Goal: Task Accomplishment & Management: Manage account settings

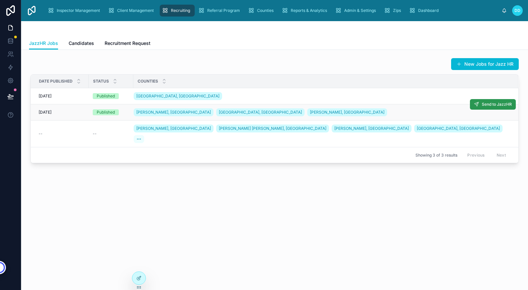
click at [496, 103] on span "Send to JazzHR" at bounding box center [497, 104] width 30 height 5
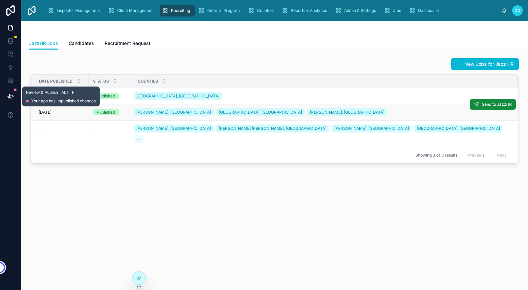
click at [12, 98] on icon at bounding box center [10, 96] width 7 height 7
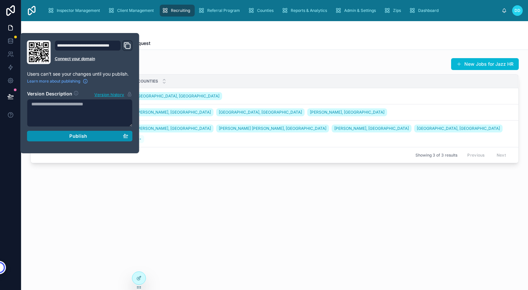
click at [75, 137] on span "Publish" at bounding box center [78, 136] width 18 height 6
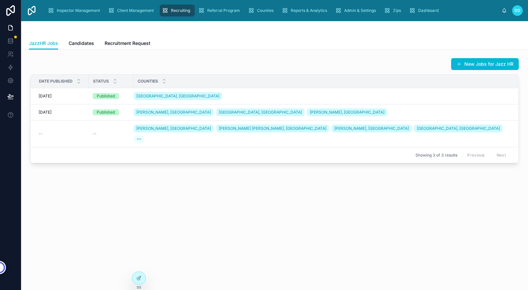
click at [247, 194] on div "New Jobs for Jazz HR Date published Status Counties [DATE] [DATE] Published [GE…" at bounding box center [274, 129] width 507 height 158
click at [10, 40] on icon at bounding box center [10, 40] width 4 height 2
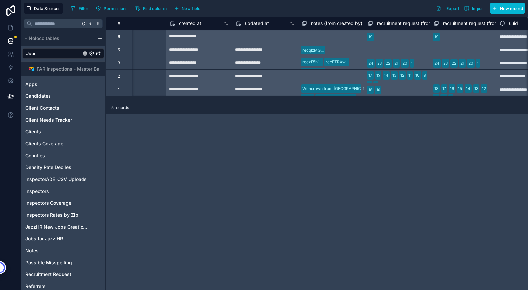
scroll to position [0, 824]
click at [294, 179] on div "**********" at bounding box center [317, 152] width 422 height 273
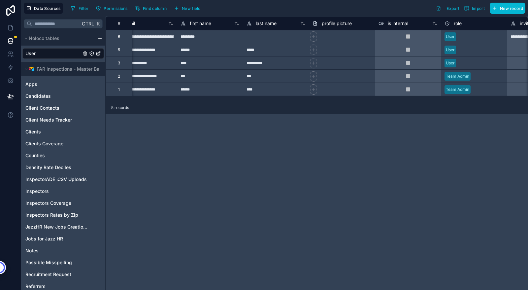
scroll to position [0, 18]
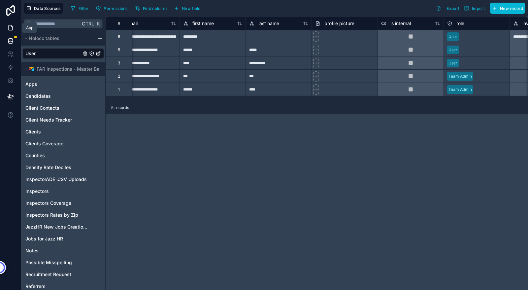
click at [11, 26] on icon at bounding box center [11, 25] width 1 height 1
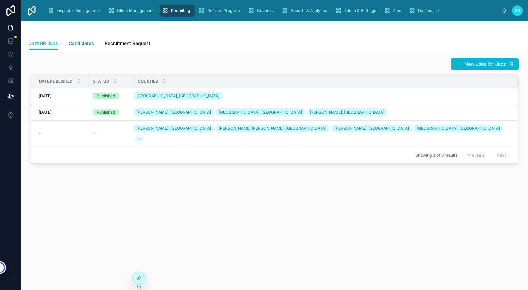
click at [79, 44] on span "Candidates" at bounding box center [81, 43] width 25 height 7
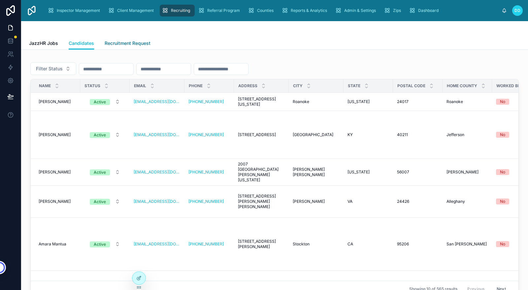
click at [122, 44] on span "Recruitment Request" at bounding box center [128, 43] width 46 height 7
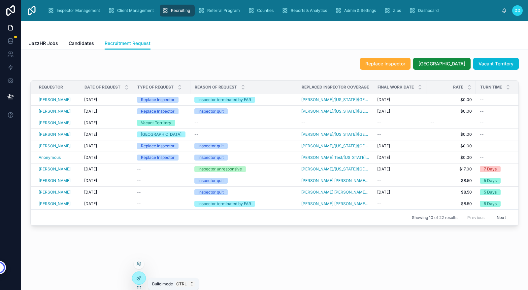
click at [139, 276] on icon at bounding box center [139, 277] width 3 height 3
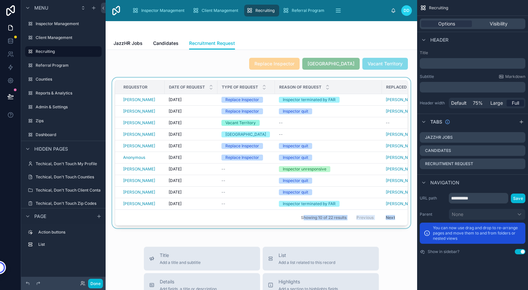
drag, startPoint x: 205, startPoint y: 227, endPoint x: 298, endPoint y: 225, distance: 92.4
click at [298, 225] on div "Requestor Date of Request Type of Request Reason of Request Replaced Inspector …" at bounding box center [261, 152] width 293 height 145
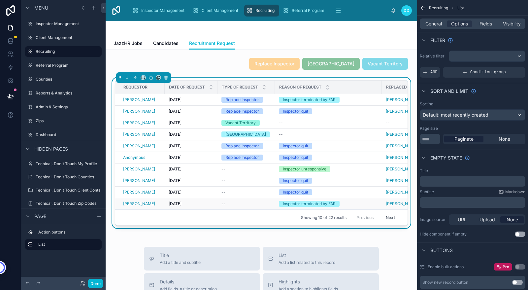
click at [254, 209] on td "--" at bounding box center [245, 204] width 57 height 12
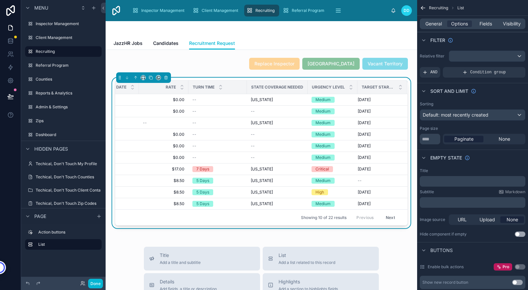
scroll to position [0, 377]
click at [485, 22] on span "Fields" at bounding box center [485, 23] width 13 height 7
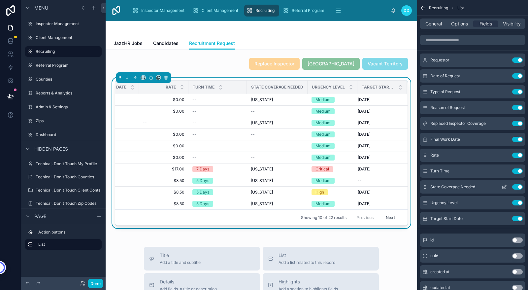
click at [519, 187] on button "Use setting" at bounding box center [517, 186] width 11 height 5
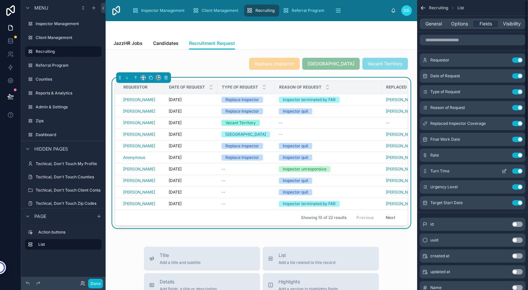
click at [519, 173] on button "Use setting" at bounding box center [517, 170] width 11 height 5
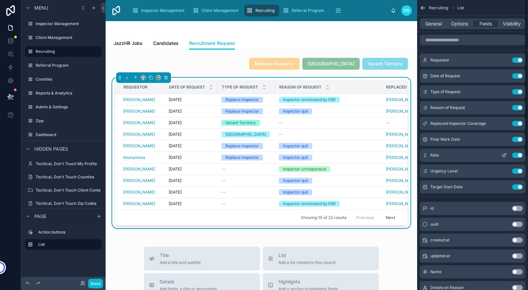
click at [519, 152] on button "Use setting" at bounding box center [517, 154] width 11 height 5
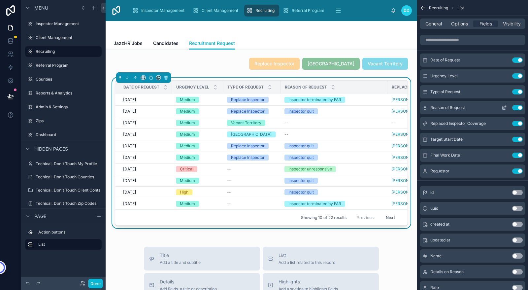
click at [520, 108] on button "Use setting" at bounding box center [517, 107] width 11 height 5
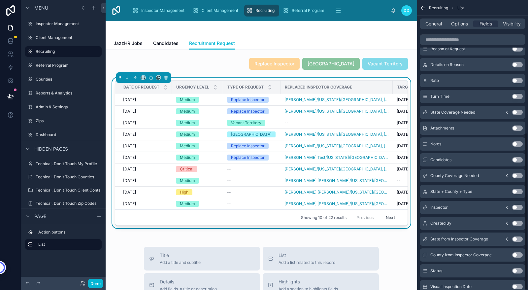
scroll to position [244, 0]
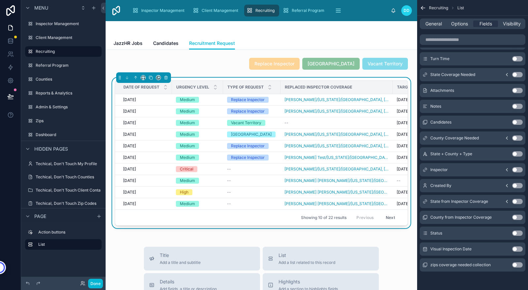
click at [506, 170] on icon "scrollable content" at bounding box center [506, 169] width 5 height 5
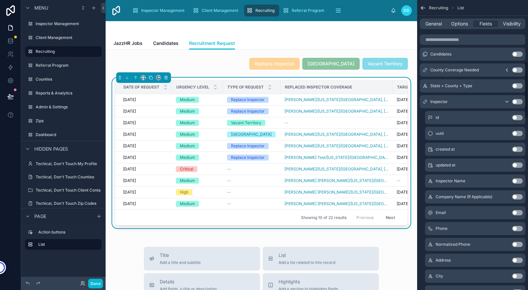
scroll to position [312, 0]
click at [515, 103] on button "Use setting" at bounding box center [517, 101] width 11 height 5
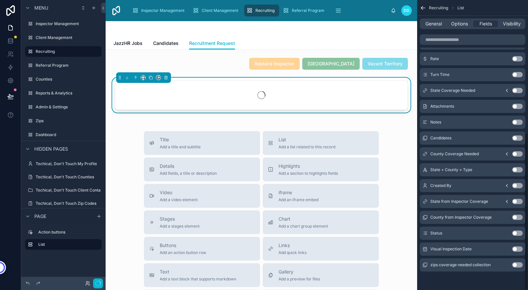
scroll to position [244, 0]
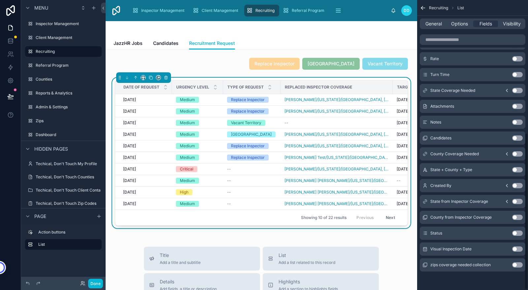
click at [515, 138] on button "Use setting" at bounding box center [517, 137] width 11 height 5
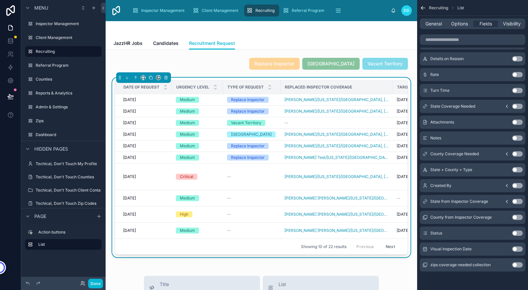
click at [515, 234] on button "Use setting" at bounding box center [517, 232] width 11 height 5
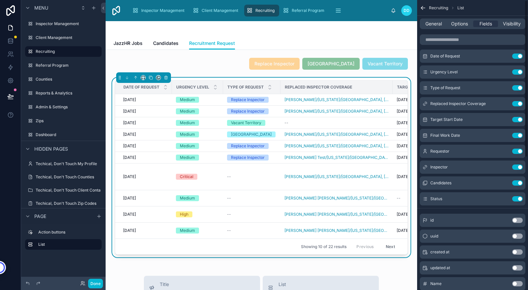
scroll to position [0, 0]
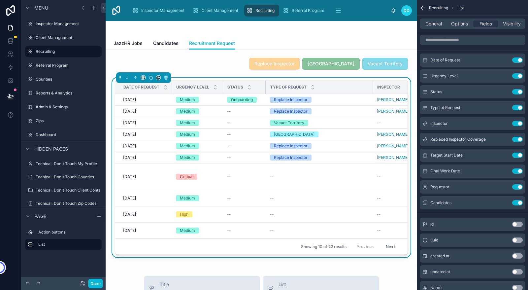
drag, startPoint x: 279, startPoint y: 86, endPoint x: 265, endPoint y: 89, distance: 14.7
click at [265, 89] on div at bounding box center [266, 86] width 3 height 13
drag, startPoint x: 222, startPoint y: 88, endPoint x: 205, endPoint y: 92, distance: 18.0
click at [205, 92] on th "Urgency Level" at bounding box center [197, 87] width 50 height 14
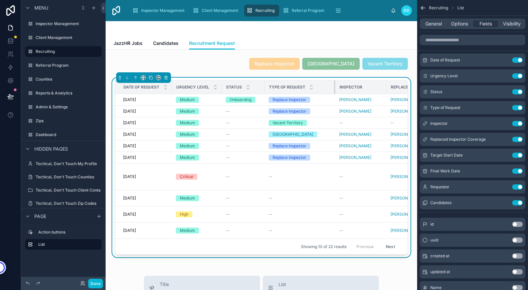
drag, startPoint x: 370, startPoint y: 87, endPoint x: 334, endPoint y: 89, distance: 36.4
click at [334, 89] on div at bounding box center [335, 86] width 3 height 13
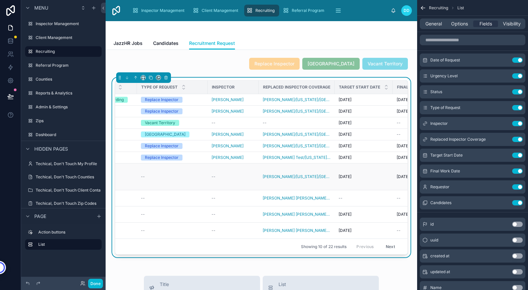
scroll to position [0, 129]
click at [501, 137] on icon "scrollable content" at bounding box center [503, 139] width 5 height 5
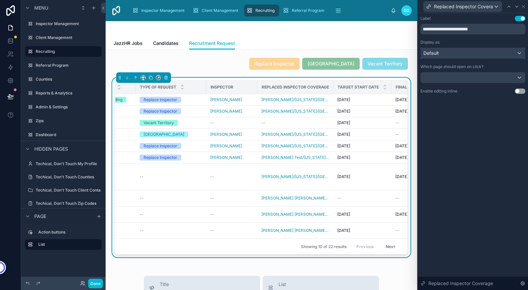
click at [452, 53] on div "Default" at bounding box center [473, 53] width 104 height 11
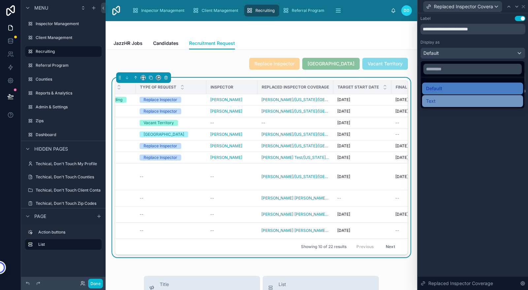
click at [436, 102] on div "Text" at bounding box center [472, 101] width 93 height 8
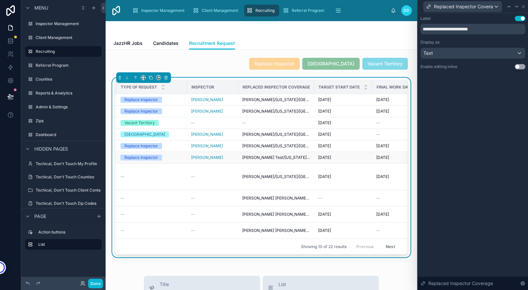
scroll to position [0, 148]
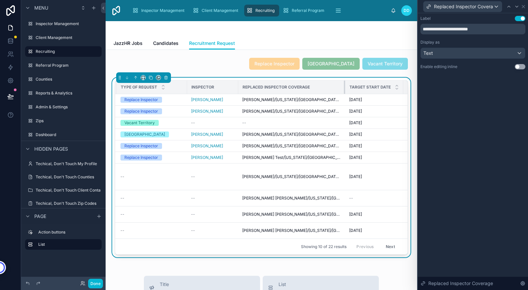
drag, startPoint x: 314, startPoint y: 86, endPoint x: 366, endPoint y: 91, distance: 52.3
click at [366, 91] on tr "Date of Request Urgency Level Status Type of Request Inspector Replaced Inspect…" at bounding box center [264, 87] width 594 height 14
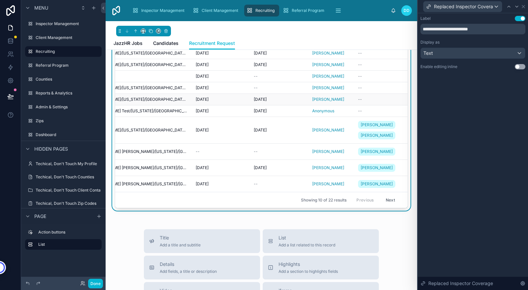
scroll to position [0, 0]
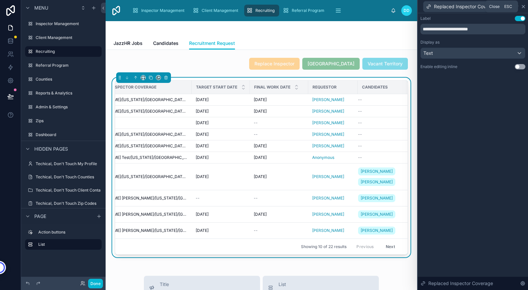
click at [523, 7] on icon at bounding box center [522, 6] width 5 height 5
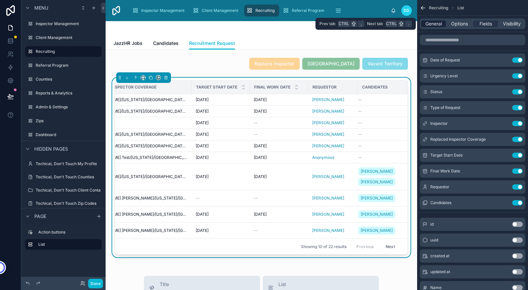
click at [431, 24] on span "General" at bounding box center [433, 23] width 16 height 7
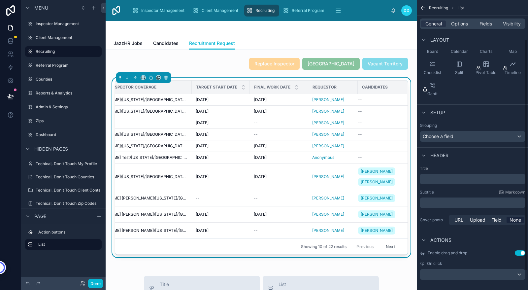
scroll to position [73, 0]
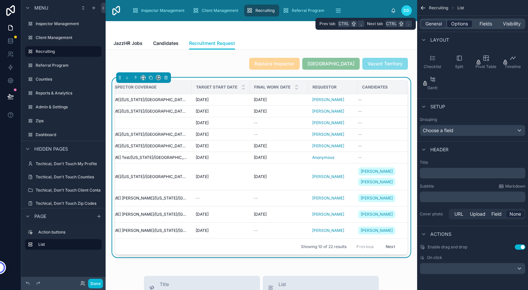
click at [460, 24] on span "Options" at bounding box center [459, 23] width 17 height 7
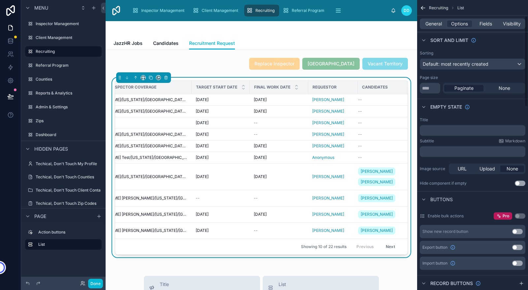
scroll to position [50, 0]
click at [432, 87] on input "**" at bounding box center [430, 88] width 20 height 11
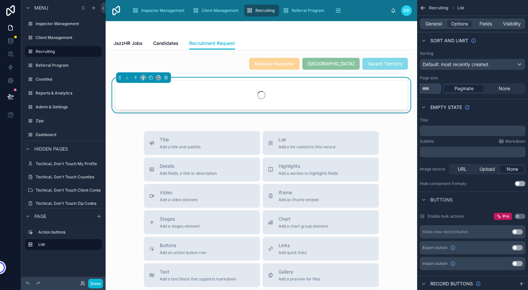
type input "***"
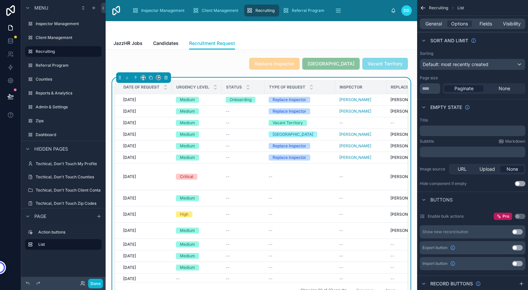
click at [488, 110] on div "Empty state" at bounding box center [472, 107] width 111 height 16
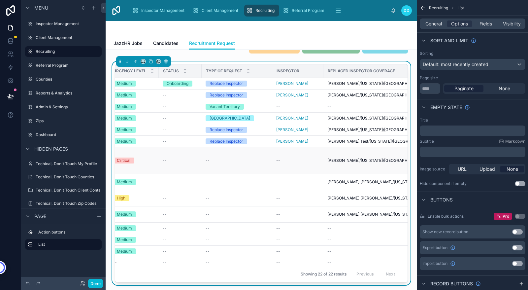
scroll to position [0, 63]
click at [12, 96] on icon at bounding box center [10, 96] width 7 height 7
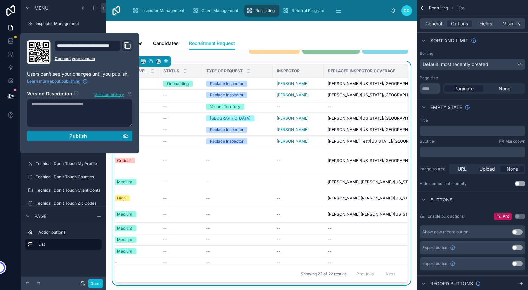
click at [61, 136] on div "Publish" at bounding box center [79, 136] width 97 height 6
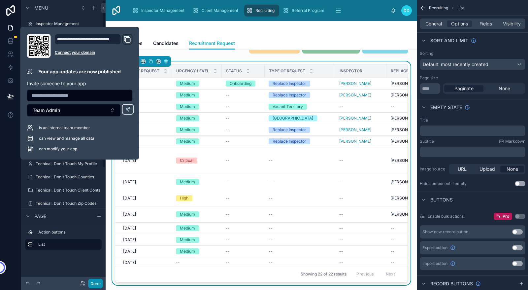
click at [94, 282] on button "Done" at bounding box center [95, 283] width 15 height 10
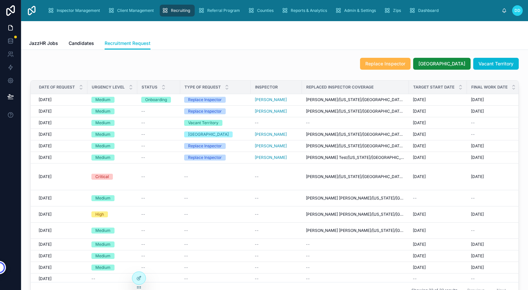
click at [385, 62] on span "Replace Inspector" at bounding box center [385, 63] width 40 height 7
click at [51, 99] on span "[DATE]" at bounding box center [45, 99] width 13 height 5
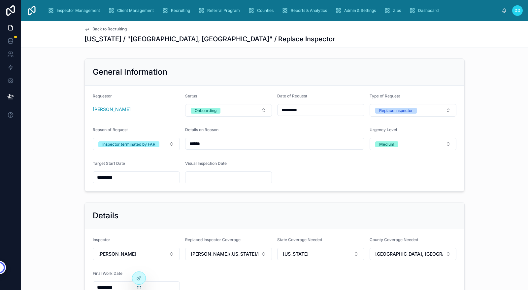
click at [107, 29] on span "Back to Recruiting" at bounding box center [109, 28] width 34 height 5
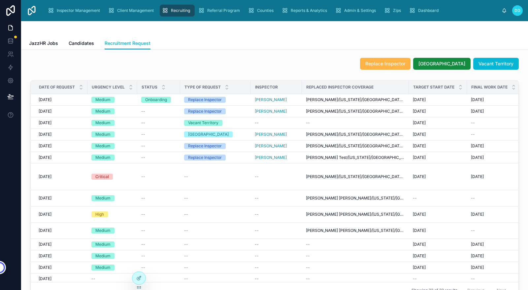
click at [398, 63] on span "Replace Inspector" at bounding box center [385, 63] width 40 height 7
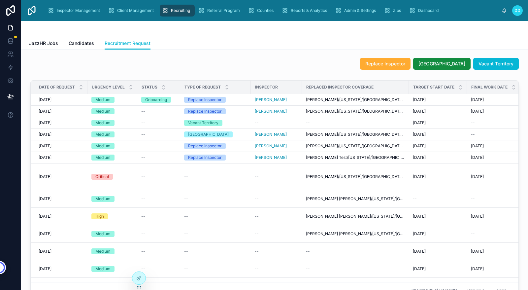
scroll to position [0, 116]
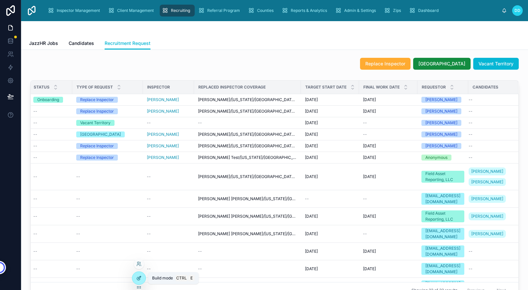
click at [139, 279] on icon at bounding box center [138, 277] width 5 height 5
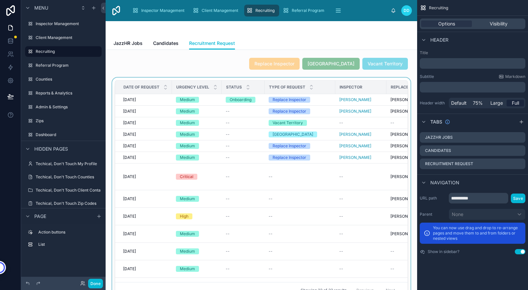
click at [368, 133] on div at bounding box center [261, 191] width 301 height 226
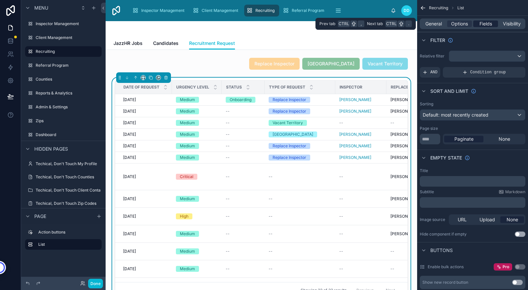
click at [485, 22] on span "Fields" at bounding box center [485, 23] width 13 height 7
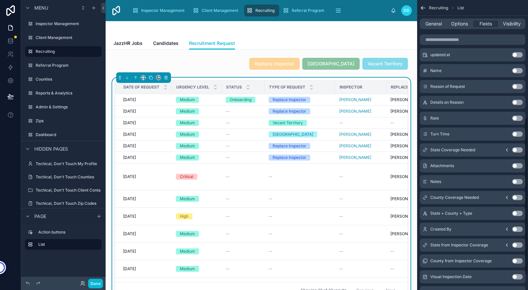
scroll to position [217, 0]
click at [515, 151] on button "Use setting" at bounding box center [517, 149] width 11 height 5
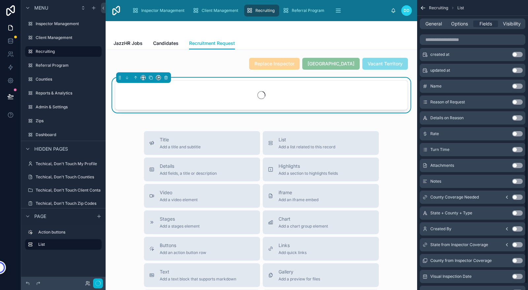
scroll to position [233, 0]
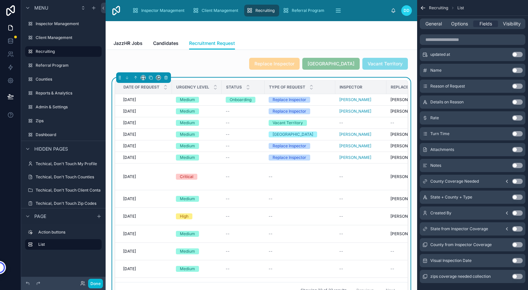
click at [515, 181] on button "Use setting" at bounding box center [517, 180] width 11 height 5
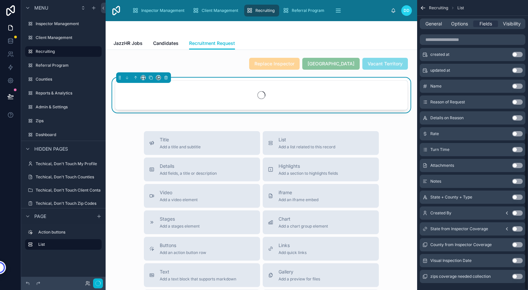
scroll to position [244, 0]
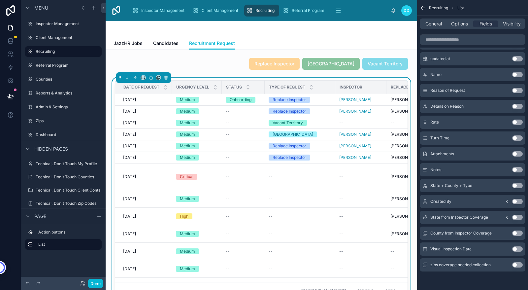
click at [514, 218] on button "Use setting" at bounding box center [517, 216] width 11 height 5
click at [515, 233] on button "Use setting" at bounding box center [517, 232] width 11 height 5
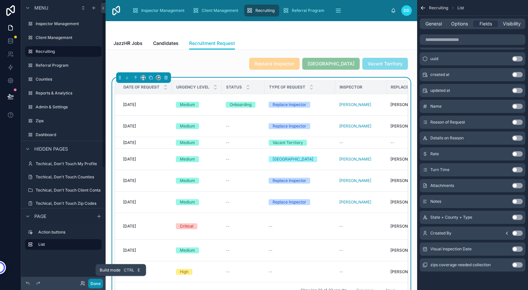
click at [94, 283] on button "Done" at bounding box center [95, 283] width 15 height 10
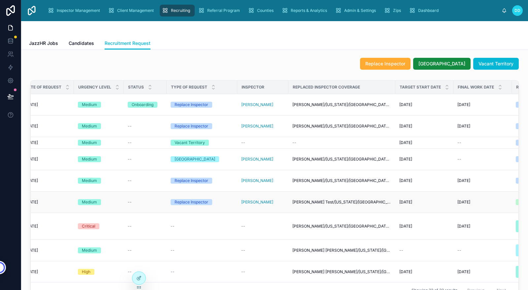
scroll to position [0, 0]
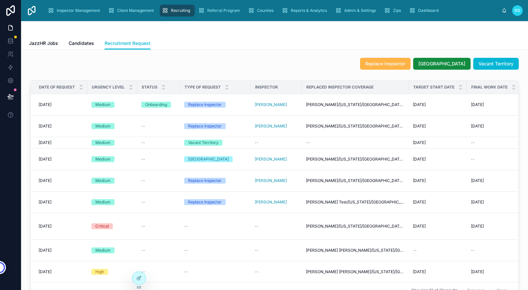
click at [388, 65] on span "Replace Inspector" at bounding box center [385, 63] width 40 height 7
click at [77, 43] on span "Candidates" at bounding box center [81, 43] width 25 height 7
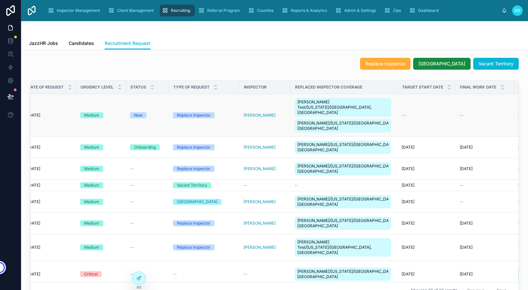
scroll to position [0, 11]
click at [138, 112] on div "New" at bounding box center [138, 115] width 9 height 6
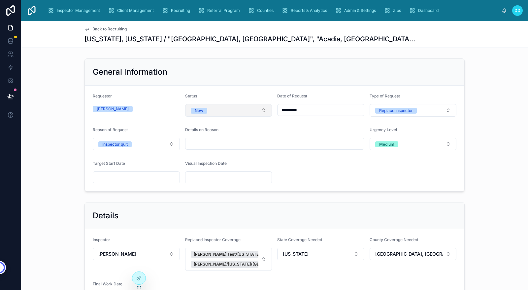
click at [237, 113] on button "New" at bounding box center [228, 110] width 87 height 13
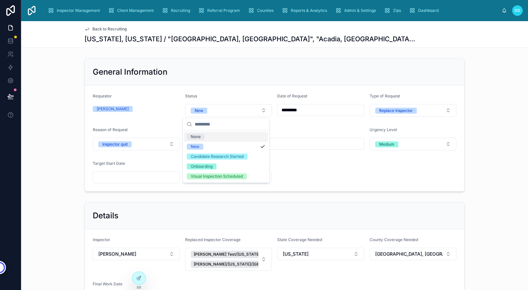
click at [308, 166] on form "Requestor [PERSON_NAME] Status New Date of Request ********* Type of Request Re…" at bounding box center [274, 138] width 379 height 106
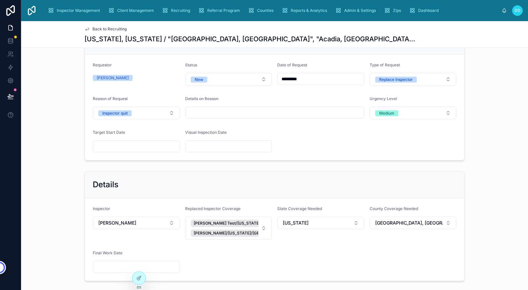
scroll to position [82, 0]
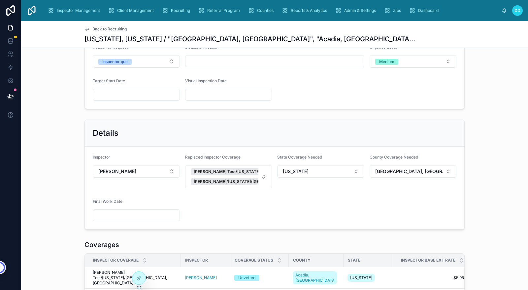
click at [218, 98] on input "text" at bounding box center [228, 94] width 86 height 9
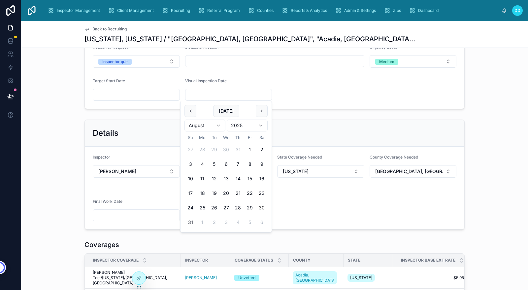
click at [311, 95] on form "Requestor [PERSON_NAME] Status New Date of Request ********* Type of Request Re…" at bounding box center [274, 56] width 379 height 106
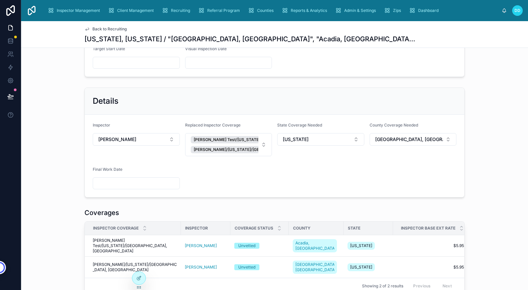
scroll to position [0, 0]
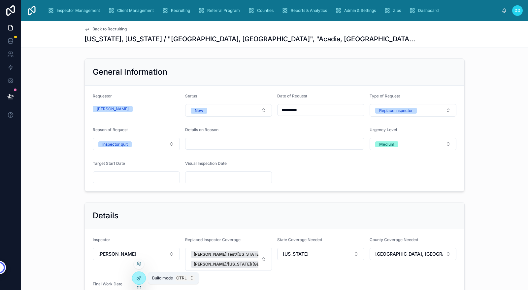
click at [139, 276] on icon at bounding box center [139, 277] width 3 height 3
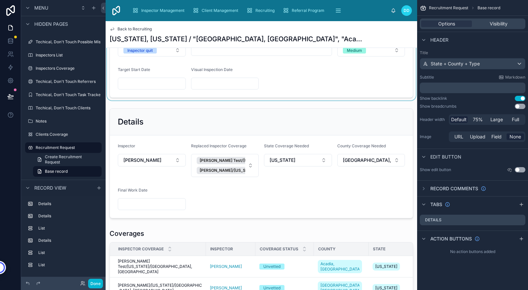
scroll to position [94, 0]
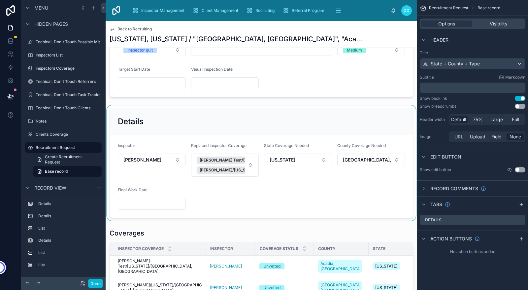
click at [287, 195] on div at bounding box center [261, 162] width 311 height 115
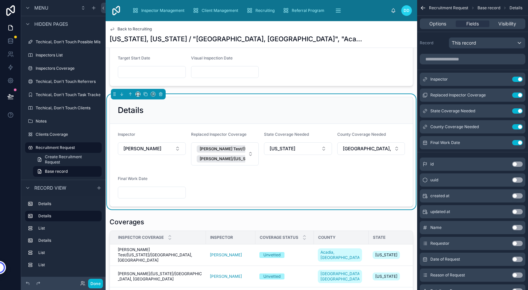
scroll to position [106, 0]
click at [519, 95] on button "Use setting" at bounding box center [517, 94] width 11 height 5
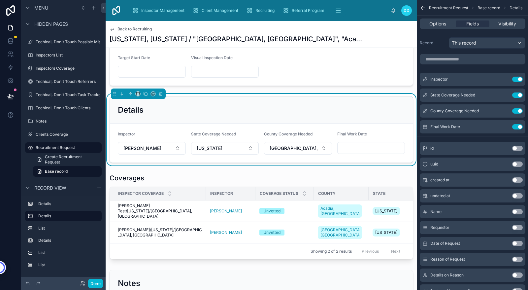
click at [519, 95] on button "Use setting" at bounding box center [517, 94] width 11 height 5
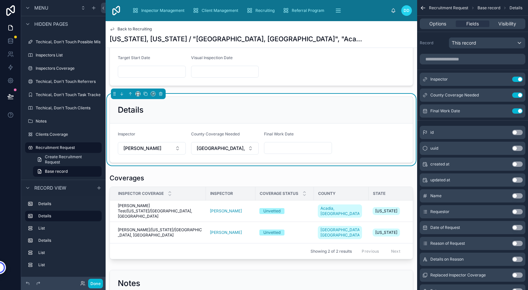
click at [519, 95] on button "Use setting" at bounding box center [517, 94] width 11 height 5
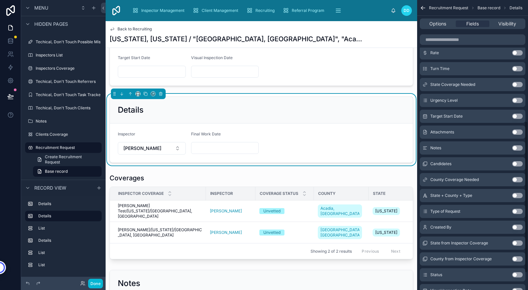
scroll to position [264, 0]
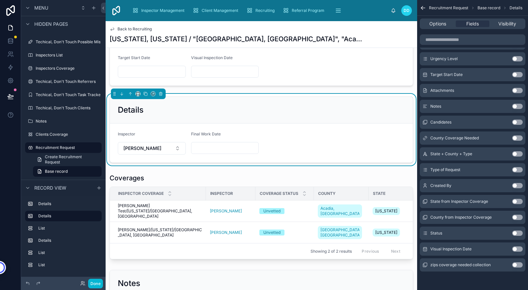
click at [514, 217] on button "Use setting" at bounding box center [517, 216] width 11 height 5
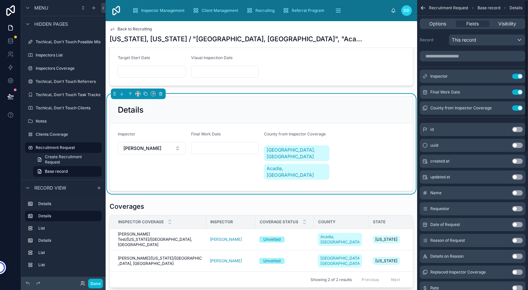
scroll to position [0, 0]
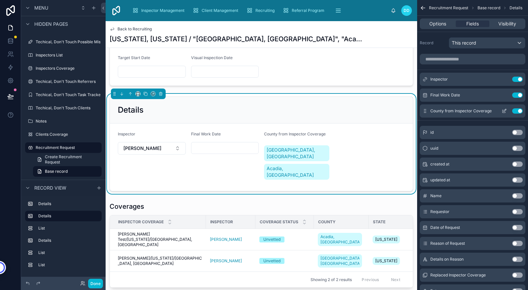
click at [504, 112] on icon "scrollable content" at bounding box center [503, 110] width 5 height 5
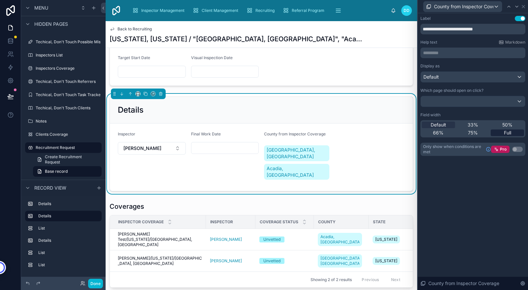
click at [508, 132] on span "Full" at bounding box center [507, 132] width 7 height 7
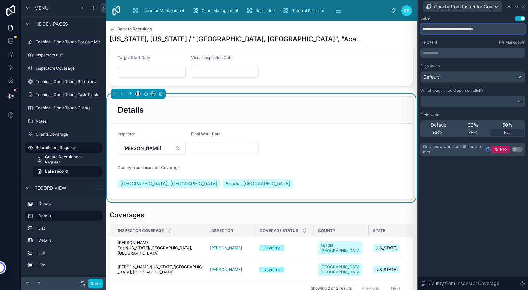
drag, startPoint x: 496, startPoint y: 29, endPoint x: 440, endPoint y: 29, distance: 56.1
click at [440, 29] on input "**********" at bounding box center [472, 29] width 105 height 11
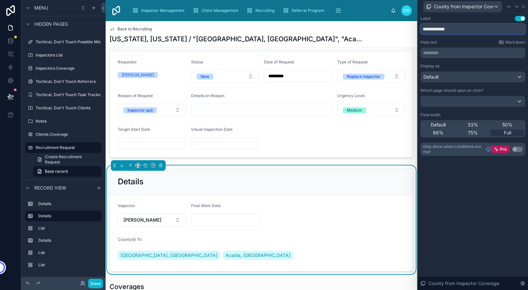
scroll to position [34, 0]
type input "**********"
click at [475, 190] on div "**********" at bounding box center [473, 151] width 110 height 276
click at [480, 77] on div "Default" at bounding box center [473, 77] width 104 height 11
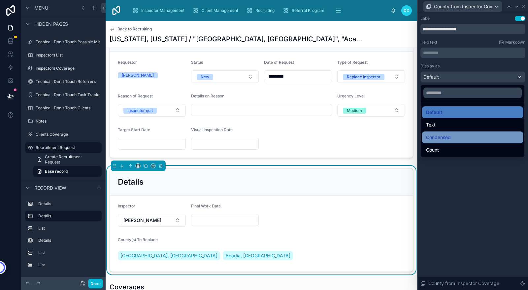
click at [441, 138] on span "Condensed" at bounding box center [438, 137] width 25 height 8
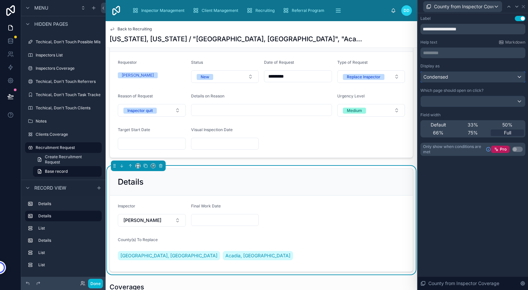
click at [460, 76] on div "Condensed" at bounding box center [473, 77] width 104 height 11
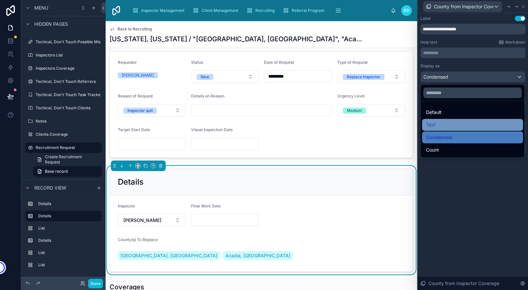
click at [433, 127] on span "Text" at bounding box center [431, 125] width 10 height 8
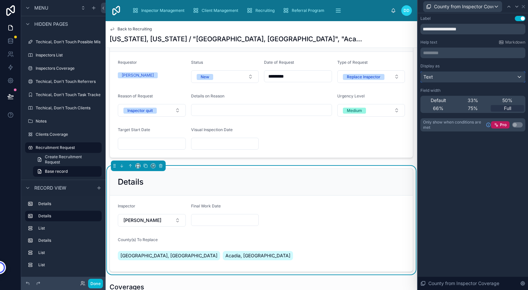
click at [450, 76] on div "Text" at bounding box center [473, 77] width 104 height 11
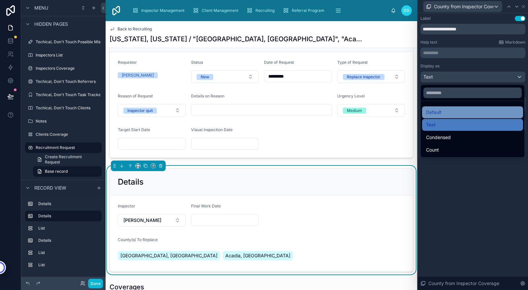
click at [433, 109] on span "Default" at bounding box center [434, 112] width 16 height 8
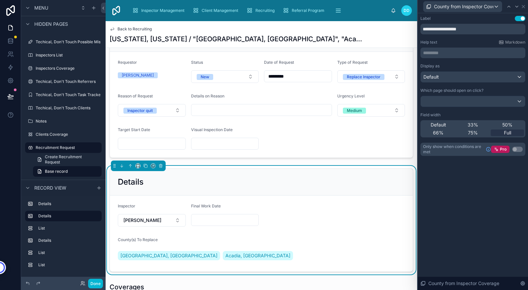
click at [463, 188] on div "**********" at bounding box center [473, 151] width 110 height 276
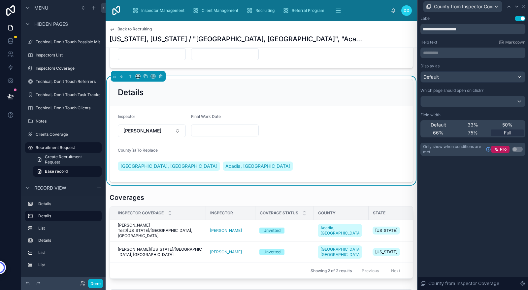
scroll to position [124, 0]
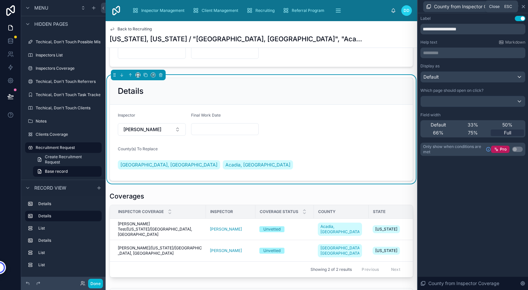
click at [523, 7] on icon at bounding box center [523, 6] width 3 height 3
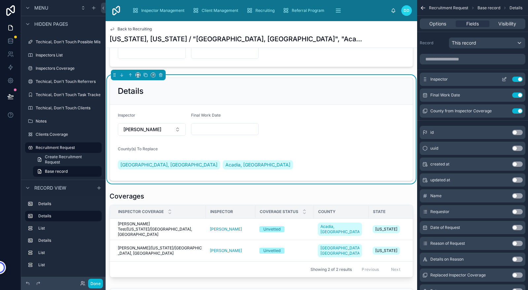
click at [502, 78] on icon "scrollable content" at bounding box center [503, 79] width 5 height 5
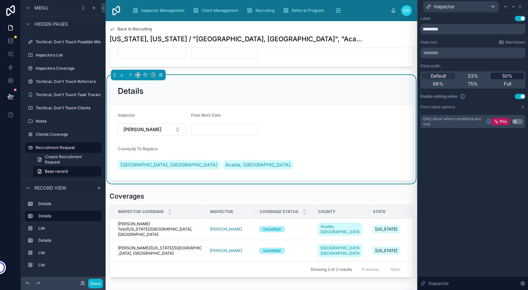
click at [503, 77] on span "50%" at bounding box center [507, 76] width 10 height 7
click at [520, 6] on icon at bounding box center [520, 6] width 3 height 3
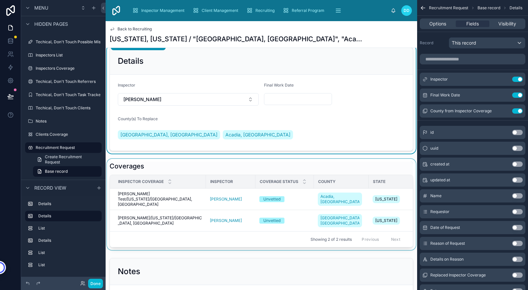
scroll to position [153, 0]
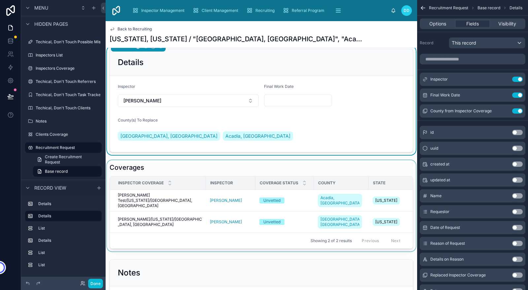
click at [154, 166] on div at bounding box center [261, 205] width 311 height 91
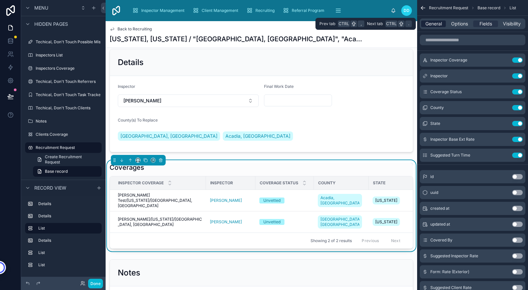
click at [429, 22] on span "General" at bounding box center [433, 23] width 16 height 7
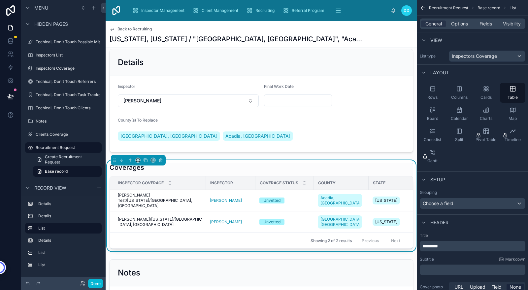
scroll to position [73, 0]
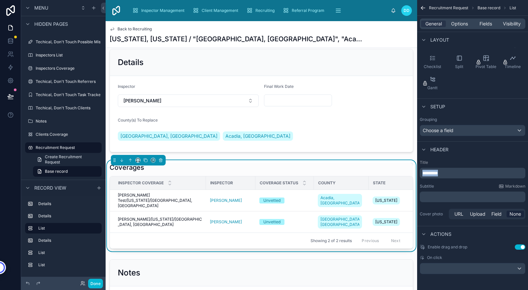
drag, startPoint x: 446, startPoint y: 171, endPoint x: 422, endPoint y: 174, distance: 23.6
click at [422, 174] on p "*********" at bounding box center [473, 173] width 102 height 7
click at [455, 184] on div "Subtitle Markdown" at bounding box center [473, 185] width 106 height 5
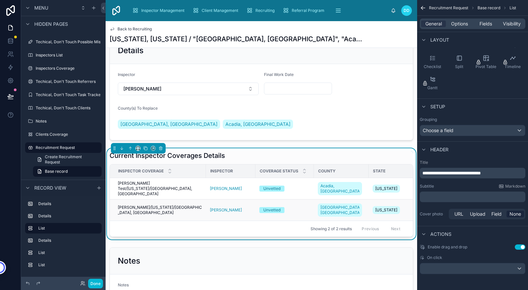
scroll to position [165, 0]
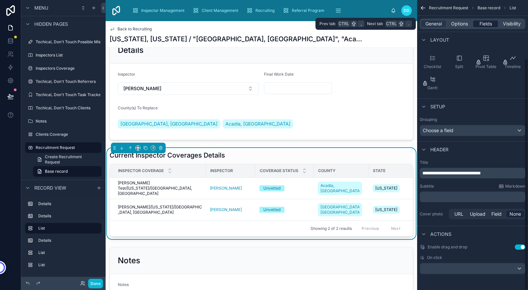
click at [484, 21] on span "Fields" at bounding box center [485, 23] width 13 height 7
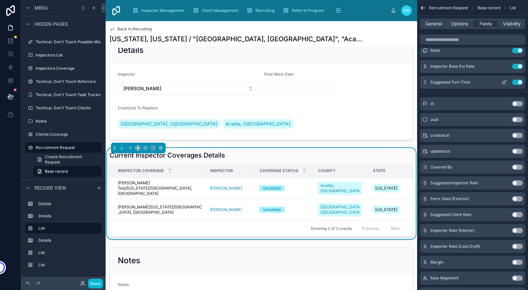
click at [520, 82] on button "Use setting" at bounding box center [517, 81] width 11 height 5
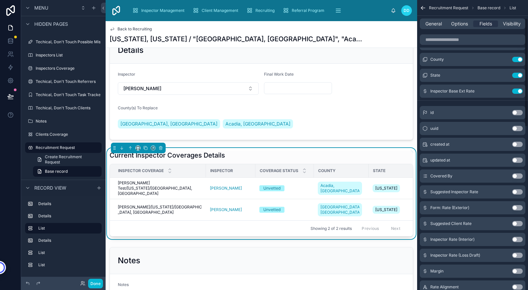
scroll to position [48, 0]
click at [519, 75] on button "Use setting" at bounding box center [517, 75] width 11 height 5
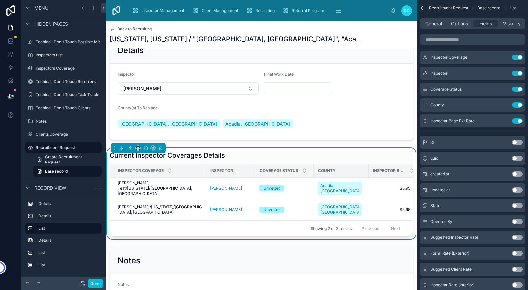
scroll to position [0, 0]
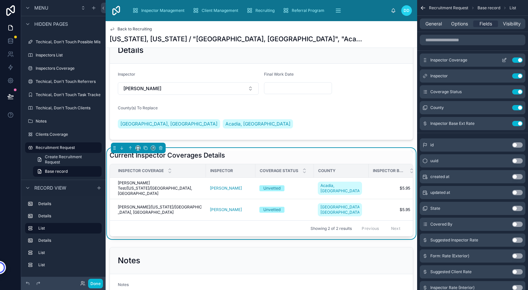
click at [519, 60] on button "Use setting" at bounding box center [517, 59] width 11 height 5
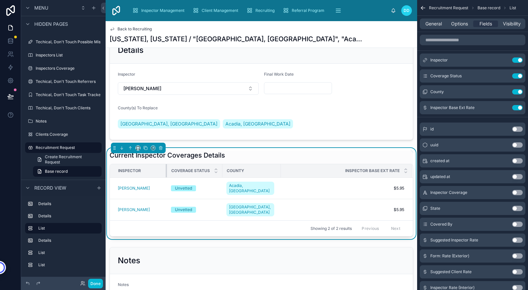
drag, startPoint x: 200, startPoint y: 170, endPoint x: 166, endPoint y: 173, distance: 33.8
click at [166, 173] on div at bounding box center [167, 170] width 3 height 13
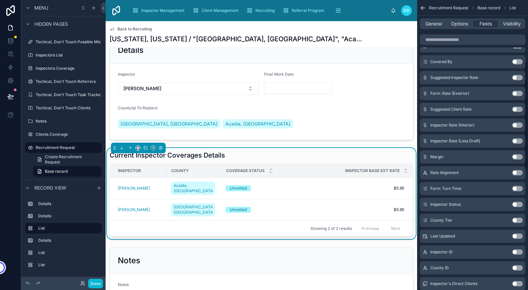
scroll to position [163, 0]
click at [514, 125] on button "Use setting" at bounding box center [517, 124] width 11 height 5
click at [514, 124] on button "Use setting" at bounding box center [517, 124] width 11 height 5
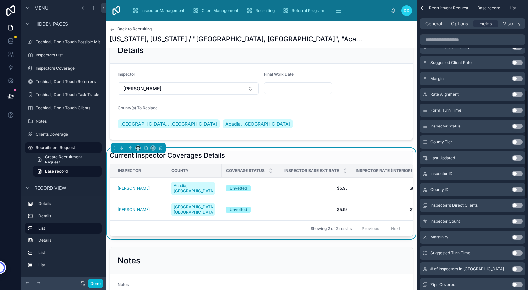
scroll to position [240, 0]
click at [515, 109] on button "Use setting" at bounding box center [517, 110] width 11 height 5
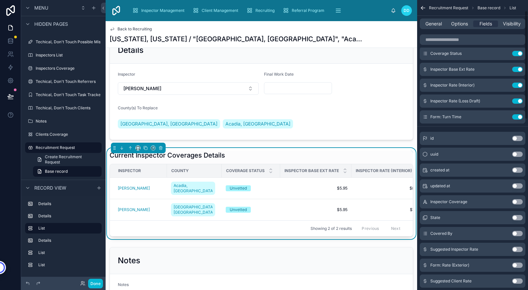
scroll to position [0, 0]
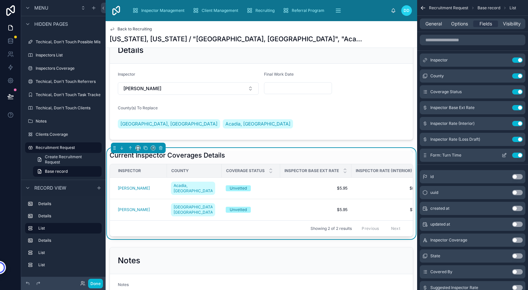
click at [503, 156] on icon "scrollable content" at bounding box center [504, 154] width 3 height 3
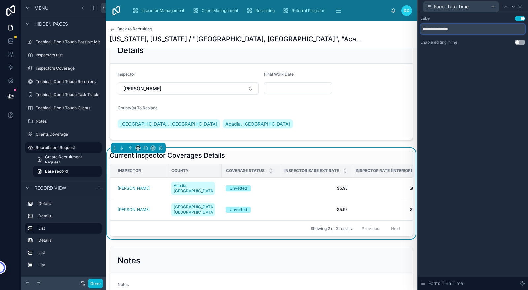
click at [438, 30] on input "**********" at bounding box center [472, 29] width 105 height 11
type input "*********"
click at [460, 87] on div "Label Use setting ********* Enable editing inline Use setting Form: Turn Time" at bounding box center [473, 151] width 110 height 276
click at [520, 7] on icon at bounding box center [520, 6] width 3 height 3
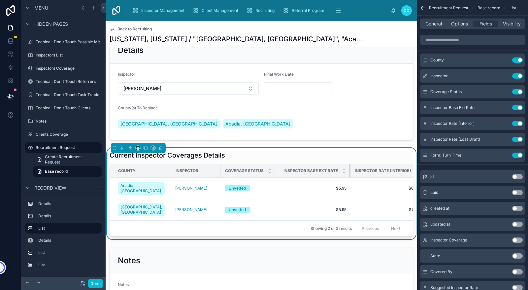
drag, startPoint x: 345, startPoint y: 169, endPoint x: 331, endPoint y: 168, distance: 14.2
click at [331, 168] on th "Inspector Base Ext Rate" at bounding box center [314, 171] width 71 height 14
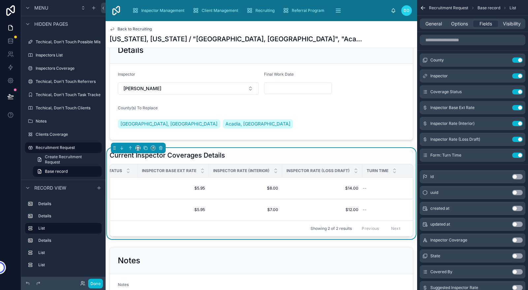
scroll to position [0, 143]
click at [504, 107] on icon "scrollable content" at bounding box center [503, 107] width 5 height 5
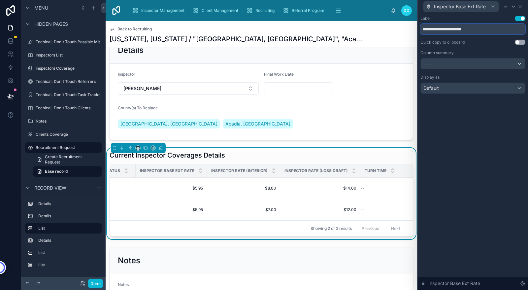
click at [446, 28] on input "**********" at bounding box center [472, 29] width 105 height 11
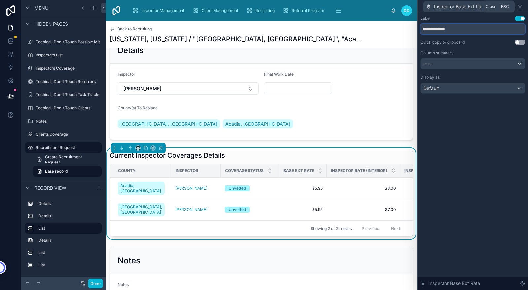
type input "**********"
click at [520, 5] on icon at bounding box center [519, 6] width 5 height 5
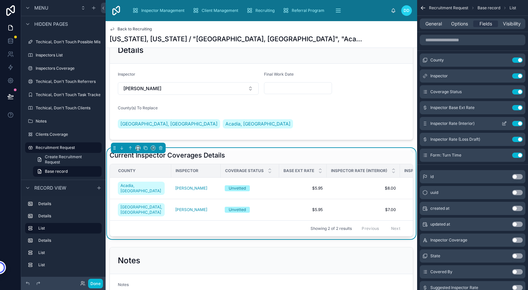
click at [504, 123] on icon "scrollable content" at bounding box center [503, 123] width 5 height 5
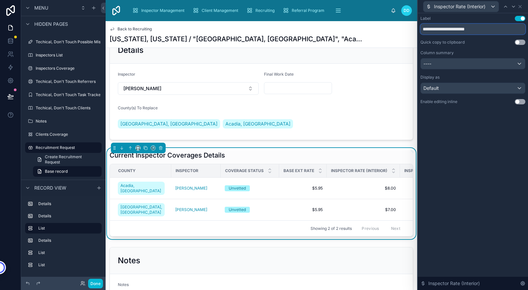
click at [457, 29] on input "**********" at bounding box center [472, 29] width 105 height 11
type input "**********"
click at [519, 7] on icon at bounding box center [519, 6] width 5 height 5
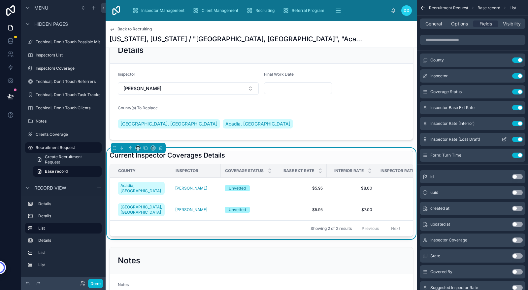
click at [504, 138] on icon "scrollable content" at bounding box center [503, 139] width 5 height 5
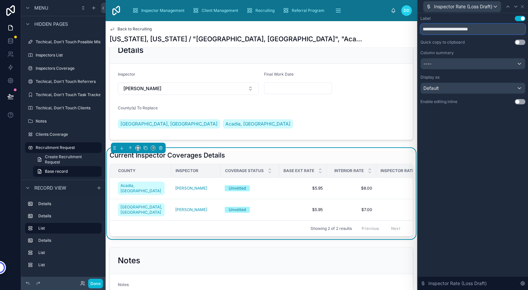
click at [457, 28] on input "**********" at bounding box center [472, 29] width 105 height 11
type input "**********"
click at [466, 138] on div "**********" at bounding box center [473, 151] width 110 height 276
click at [523, 6] on icon at bounding box center [522, 6] width 5 height 5
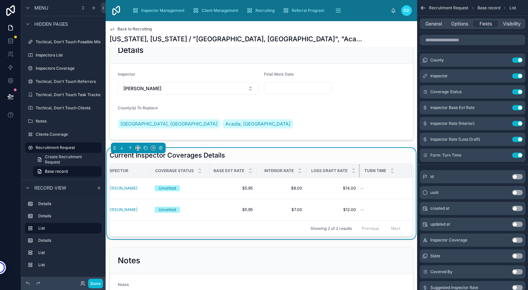
scroll to position [0, 69]
drag, startPoint x: 354, startPoint y: 170, endPoint x: 318, endPoint y: 173, distance: 35.4
click at [318, 173] on th "Loss Draft Rate" at bounding box center [333, 171] width 53 height 14
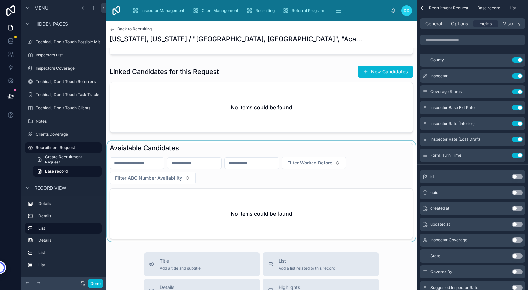
scroll to position [478, 0]
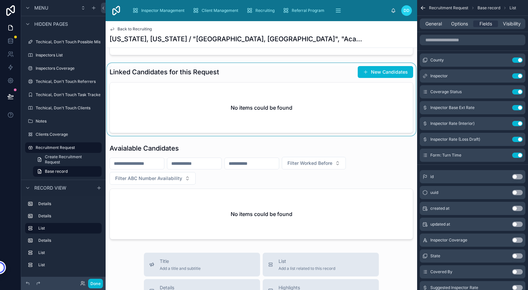
click at [187, 103] on div at bounding box center [261, 99] width 311 height 73
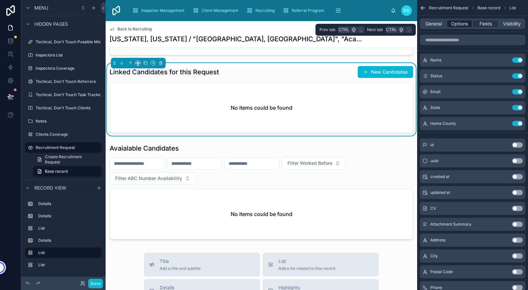
click at [457, 23] on span "Options" at bounding box center [459, 23] width 17 height 7
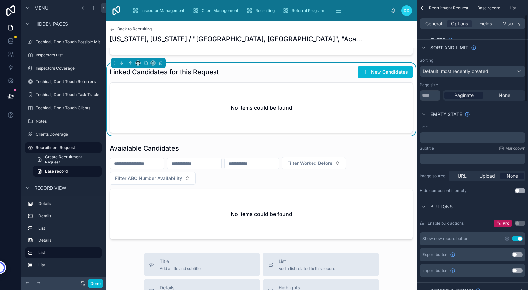
scroll to position [49, 0]
click at [482, 70] on span "Default: most recently created" at bounding box center [456, 71] width 66 height 6
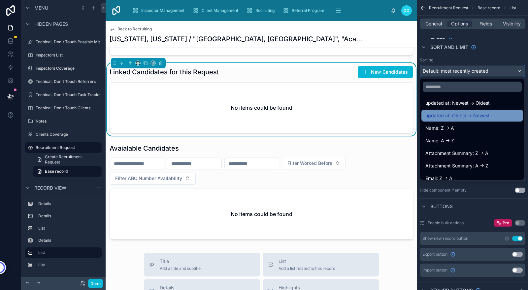
scroll to position [41, 0]
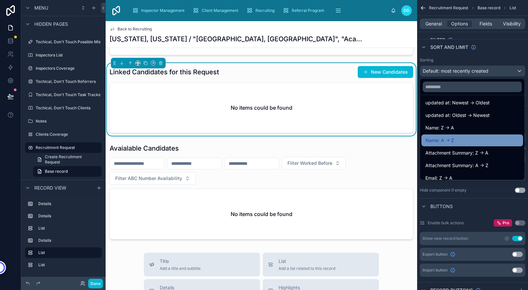
click at [463, 140] on div "Name: A -> Z" at bounding box center [472, 140] width 94 height 8
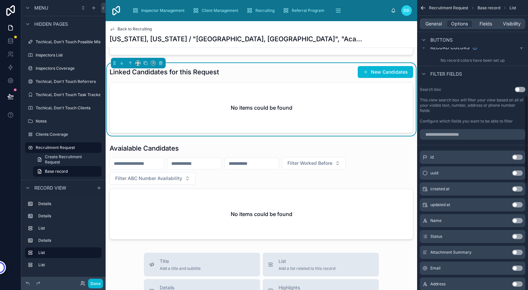
scroll to position [318, 0]
click at [432, 25] on span "General" at bounding box center [433, 23] width 16 height 7
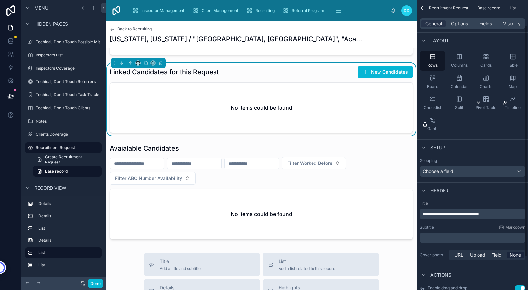
scroll to position [0, 0]
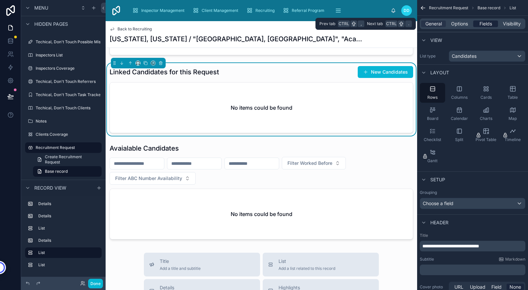
click at [486, 24] on span "Fields" at bounding box center [485, 23] width 13 height 7
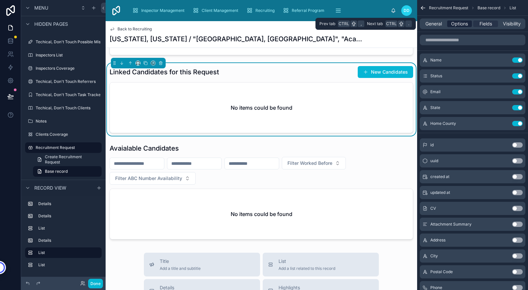
click at [456, 23] on span "Options" at bounding box center [459, 23] width 17 height 7
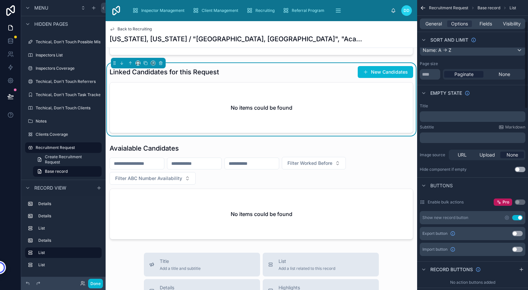
scroll to position [70, 0]
click at [453, 116] on p "﻿" at bounding box center [473, 115] width 102 height 5
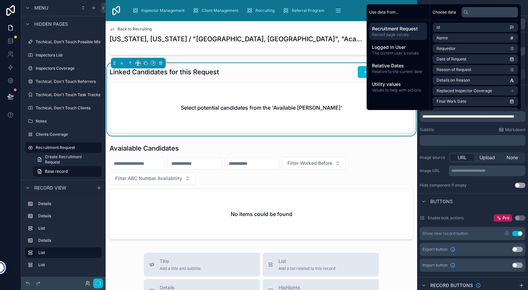
scroll to position [0, 0]
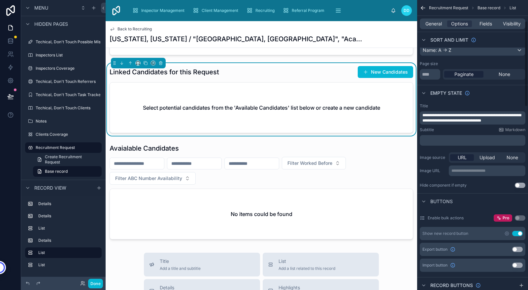
click at [474, 200] on div "Buttons" at bounding box center [472, 201] width 111 height 16
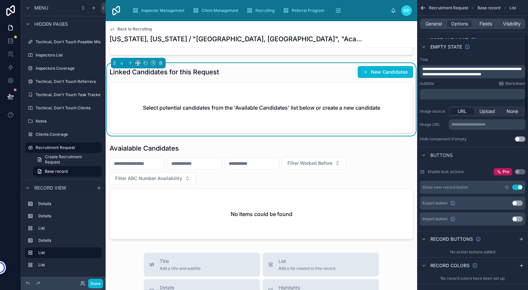
scroll to position [116, 0]
click at [506, 186] on icon "scrollable content" at bounding box center [506, 186] width 1 height 1
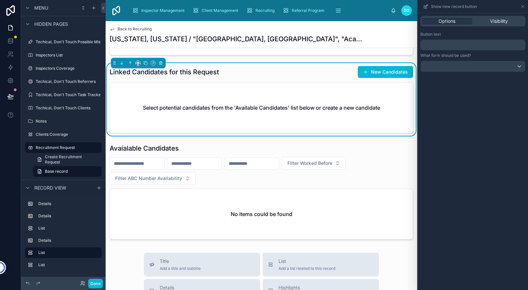
click at [467, 44] on p "﻿" at bounding box center [473, 45] width 101 height 8
click at [466, 176] on div "**********" at bounding box center [473, 151] width 110 height 276
click at [522, 9] on icon at bounding box center [522, 6] width 5 height 5
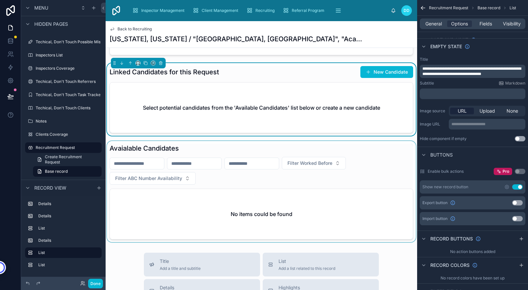
click at [254, 173] on div at bounding box center [261, 191] width 311 height 101
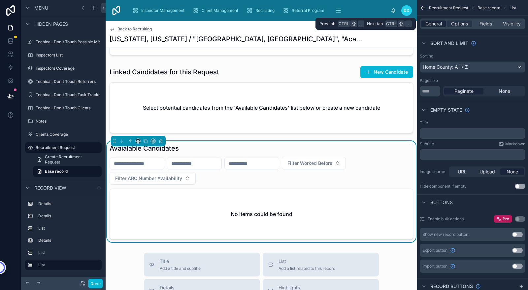
click at [425, 22] on span "General" at bounding box center [433, 23] width 16 height 7
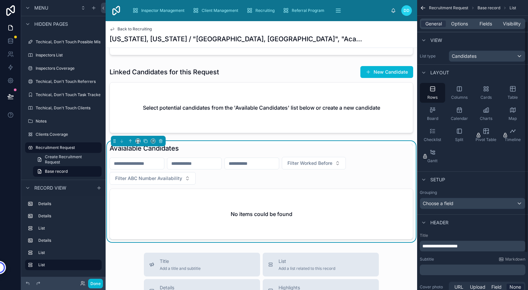
scroll to position [73, 0]
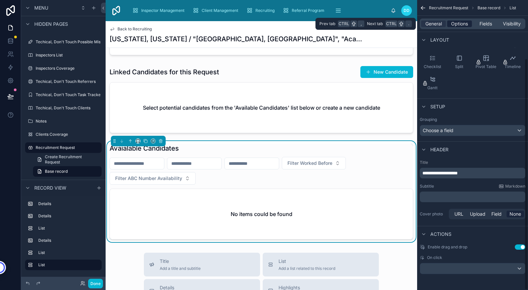
click at [459, 23] on span "Options" at bounding box center [459, 23] width 17 height 7
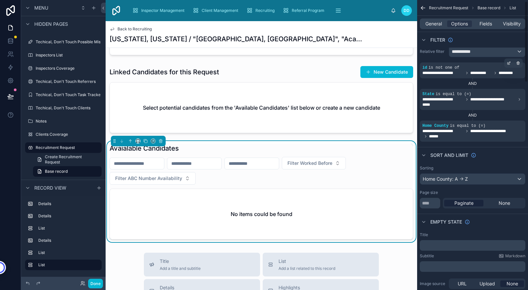
scroll to position [5, 0]
click at [518, 88] on icon "scrollable content" at bounding box center [518, 88] width 3 height 0
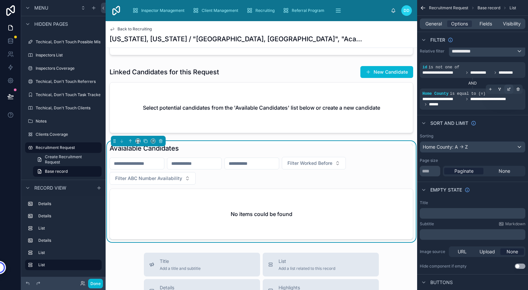
click at [508, 88] on icon "scrollable content" at bounding box center [509, 89] width 4 height 4
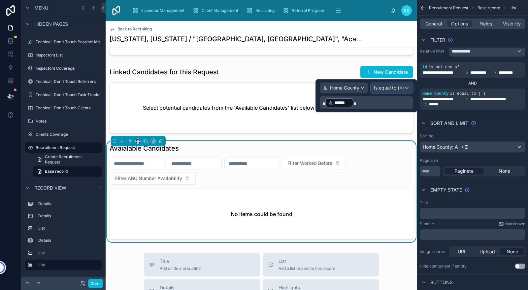
click at [399, 86] on span "Is equal to (=)" at bounding box center [389, 87] width 30 height 7
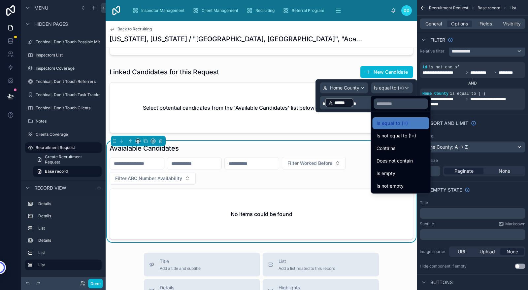
click at [336, 87] on div at bounding box center [366, 95] width 102 height 33
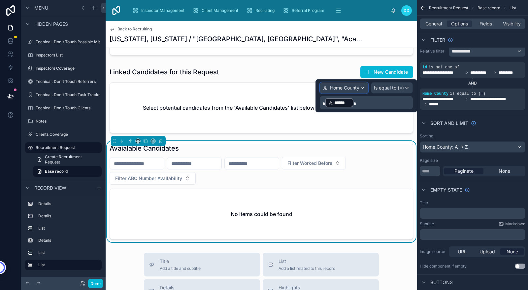
click at [336, 87] on span "Home County" at bounding box center [344, 87] width 29 height 7
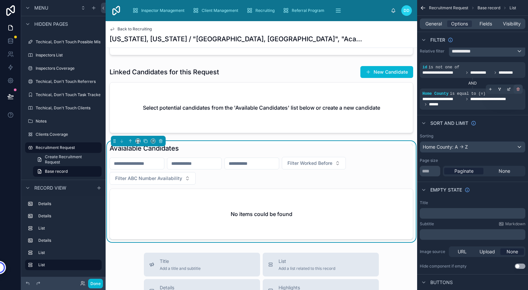
click at [518, 88] on icon "scrollable content" at bounding box center [518, 88] width 3 height 0
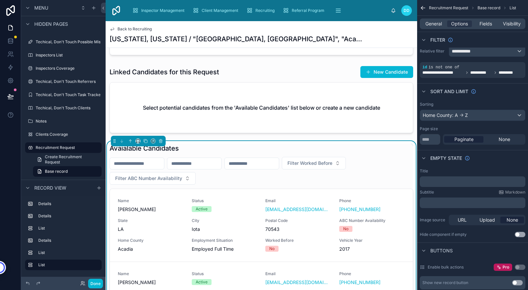
click at [131, 162] on div at bounding box center [137, 163] width 55 height 12
click at [140, 159] on input "text" at bounding box center [137, 163] width 54 height 9
click at [221, 159] on input "text" at bounding box center [194, 163] width 54 height 9
click at [319, 174] on div "Filter Worked Before Filter ABC Number Availability" at bounding box center [261, 171] width 303 height 28
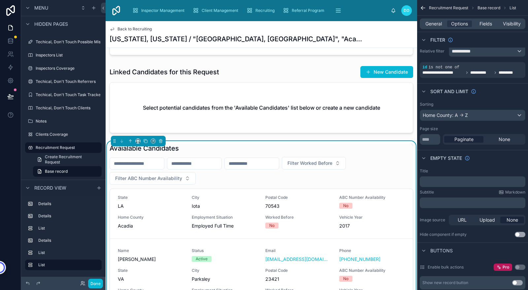
scroll to position [0, 0]
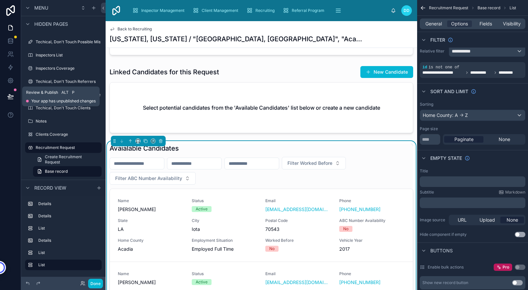
click at [12, 97] on icon at bounding box center [10, 96] width 7 height 7
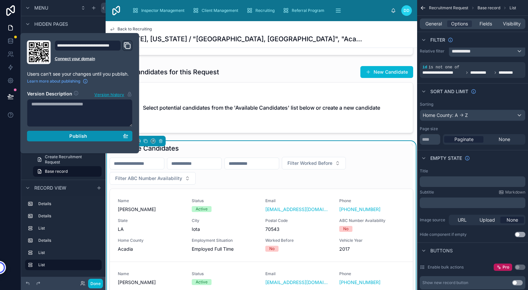
click at [85, 136] on span "Publish" at bounding box center [78, 136] width 18 height 6
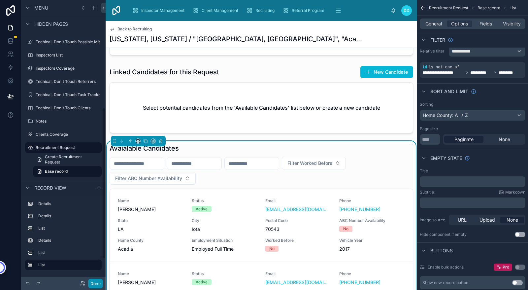
click at [93, 283] on button "Done" at bounding box center [95, 283] width 15 height 10
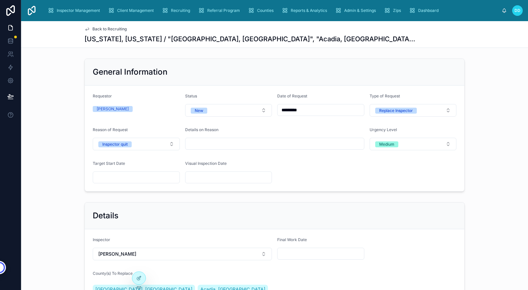
click at [102, 27] on span "Back to Recruiting" at bounding box center [109, 28] width 34 height 5
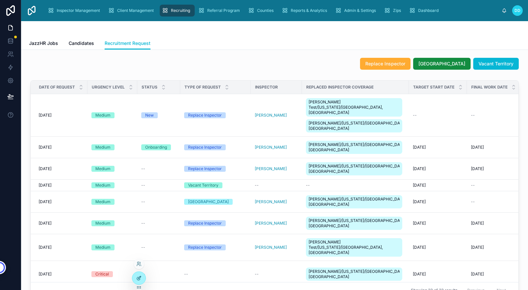
click at [139, 281] on div at bounding box center [138, 277] width 13 height 13
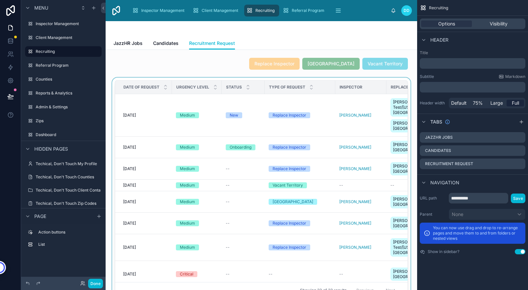
click at [243, 211] on div at bounding box center [261, 191] width 301 height 226
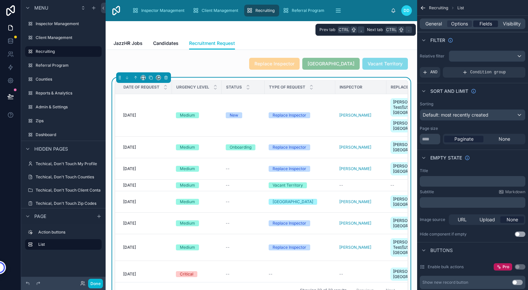
click at [481, 24] on span "Fields" at bounding box center [485, 23] width 13 height 7
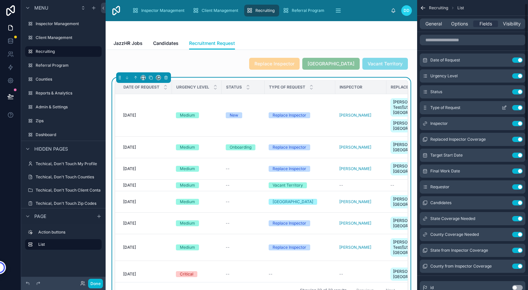
scroll to position [23, 0]
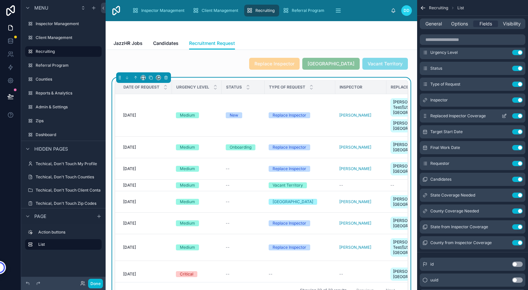
click at [520, 115] on button "Use setting" at bounding box center [517, 115] width 11 height 5
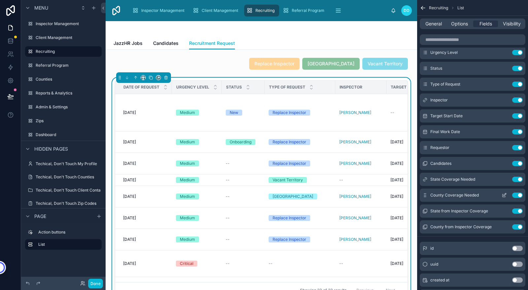
click at [520, 194] on button "Use setting" at bounding box center [517, 194] width 11 height 5
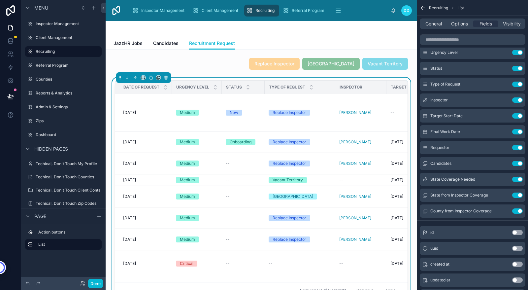
click at [520, 194] on button "Use setting" at bounding box center [517, 194] width 11 height 5
click at [520, 178] on button "Use setting" at bounding box center [517, 178] width 11 height 5
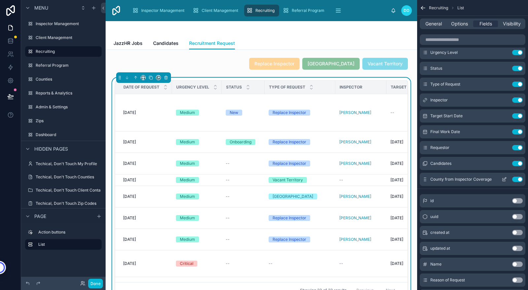
click at [504, 179] on icon "scrollable content" at bounding box center [503, 178] width 5 height 5
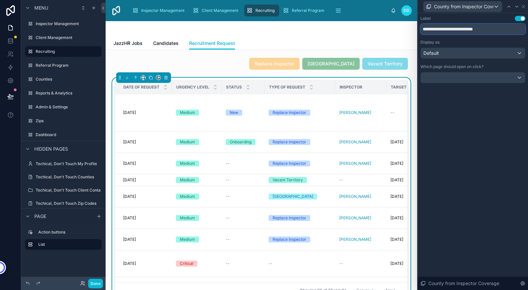
drag, startPoint x: 494, startPoint y: 29, endPoint x: 438, endPoint y: 29, distance: 56.1
click at [438, 29] on input "**********" at bounding box center [472, 29] width 105 height 11
click at [462, 180] on div "**********" at bounding box center [473, 151] width 110 height 276
click at [440, 29] on input "**********" at bounding box center [472, 29] width 105 height 11
type input "**********"
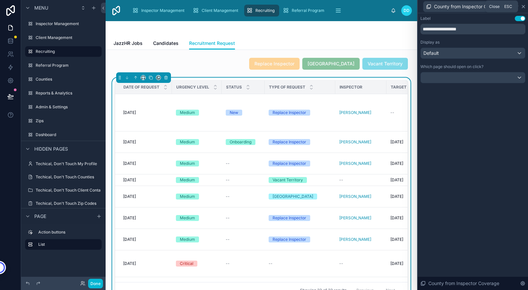
click at [522, 5] on icon at bounding box center [522, 6] width 5 height 5
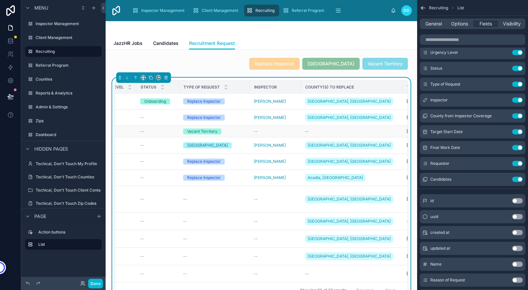
scroll to position [27, 0]
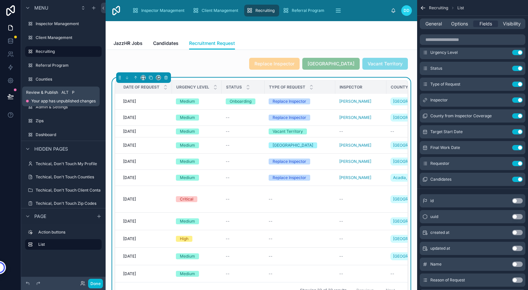
click at [11, 99] on icon at bounding box center [10, 96] width 7 height 7
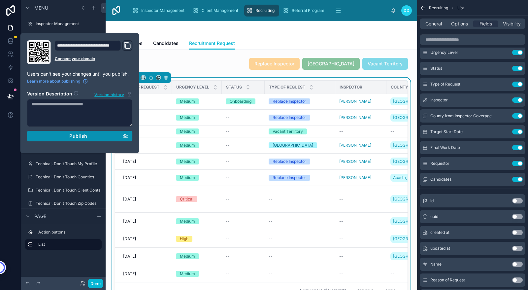
click at [54, 134] on div "Publish" at bounding box center [79, 136] width 97 height 6
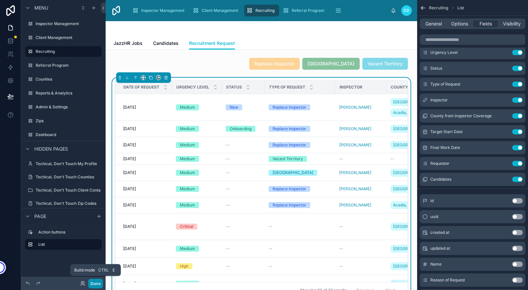
click at [96, 283] on button "Done" at bounding box center [95, 283] width 15 height 10
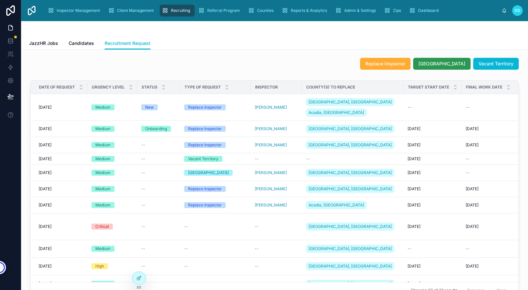
click at [440, 65] on span "[GEOGRAPHIC_DATA]" at bounding box center [441, 63] width 47 height 7
click at [62, 105] on div "[DATE] [DATE]" at bounding box center [61, 107] width 45 height 5
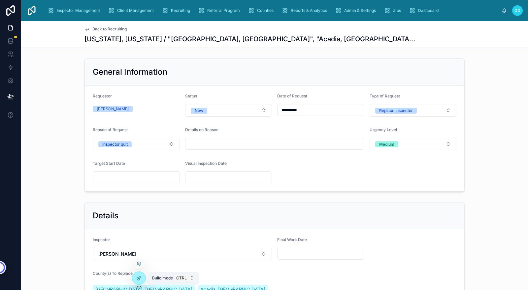
click at [137, 276] on icon at bounding box center [138, 277] width 5 height 5
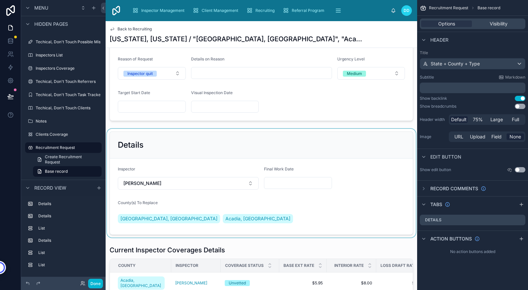
scroll to position [71, 0]
click at [228, 199] on div at bounding box center [261, 182] width 311 height 109
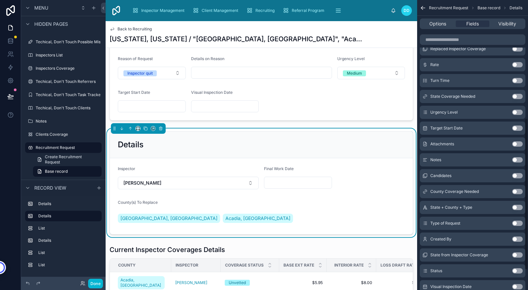
scroll to position [226, 0]
click at [515, 191] on button "Use setting" at bounding box center [517, 190] width 11 height 5
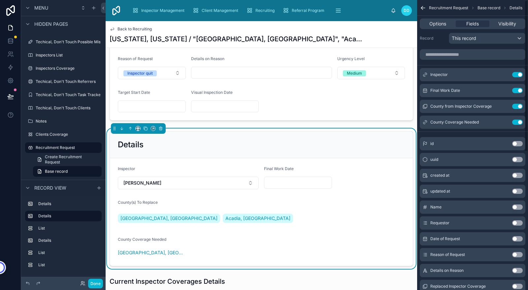
scroll to position [0, 0]
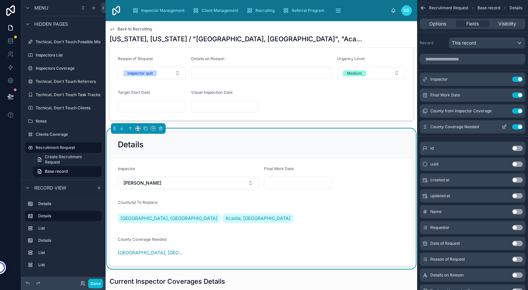
click at [502, 126] on icon "scrollable content" at bounding box center [503, 127] width 3 height 3
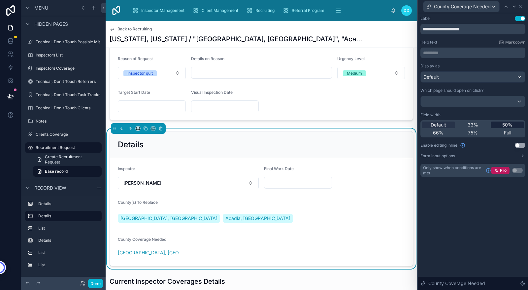
click at [508, 126] on span "50%" at bounding box center [507, 124] width 10 height 7
click at [463, 82] on div "Display as Default Which page should open on click? Field width Default 33% 50%…" at bounding box center [472, 110] width 105 height 95
click at [467, 80] on div "Default" at bounding box center [473, 77] width 104 height 11
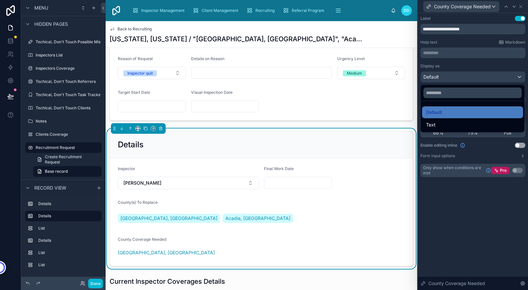
click at [468, 214] on div at bounding box center [473, 145] width 110 height 290
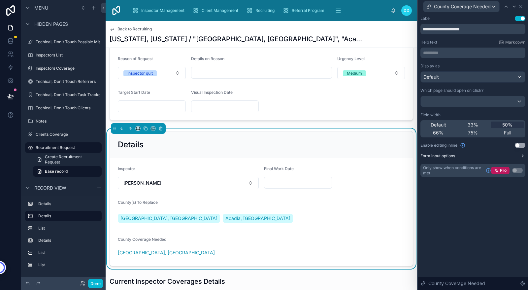
click at [521, 157] on icon at bounding box center [522, 155] width 5 height 5
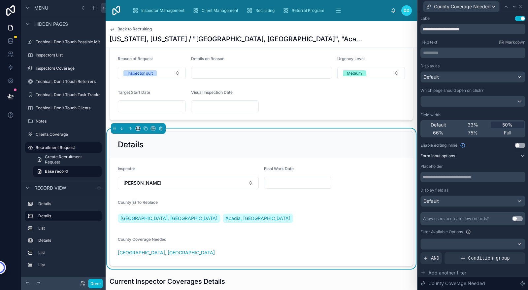
click at [520, 156] on icon at bounding box center [522, 155] width 5 height 5
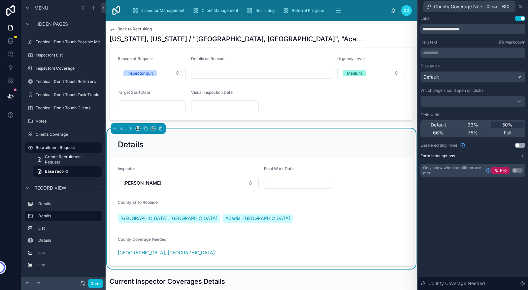
click at [521, 7] on icon at bounding box center [520, 6] width 5 height 5
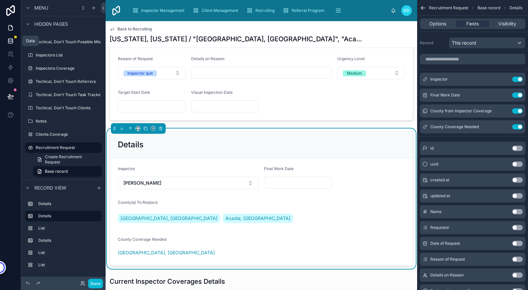
click at [11, 41] on icon at bounding box center [10, 41] width 7 height 7
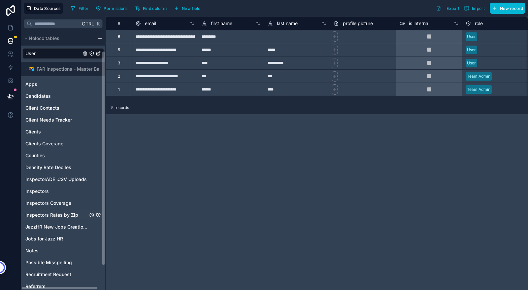
scroll to position [52, 0]
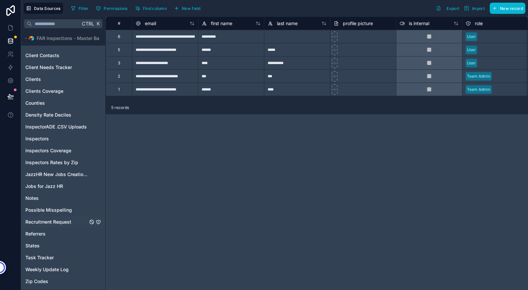
click at [32, 221] on span "Recruitment Request" at bounding box center [48, 221] width 46 height 7
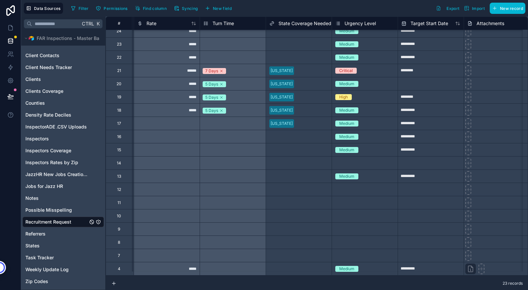
scroll to position [0, 460]
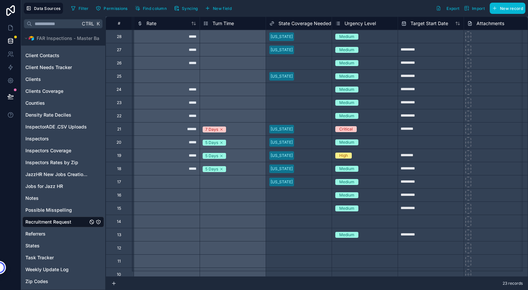
click at [294, 23] on span "State Coverage Needed" at bounding box center [304, 23] width 53 height 7
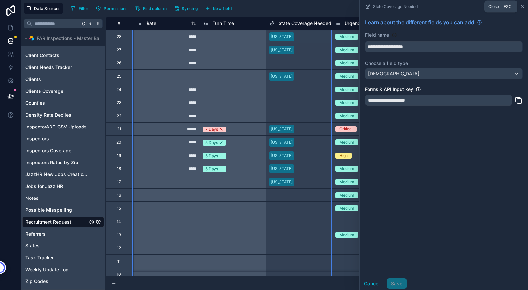
click at [523, 7] on icon at bounding box center [522, 6] width 3 height 3
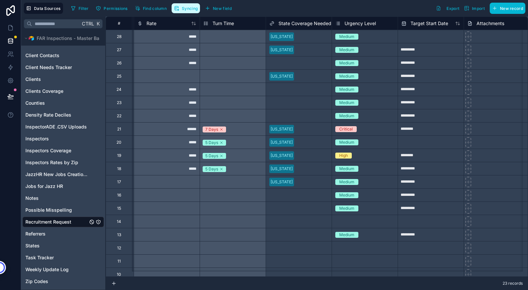
click at [181, 10] on button "Syncing" at bounding box center [186, 8] width 28 height 10
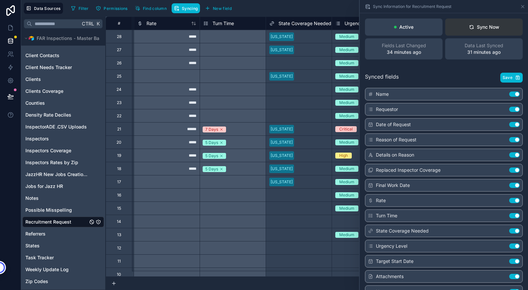
click at [482, 28] on div "Sync Now" at bounding box center [484, 27] width 30 height 7
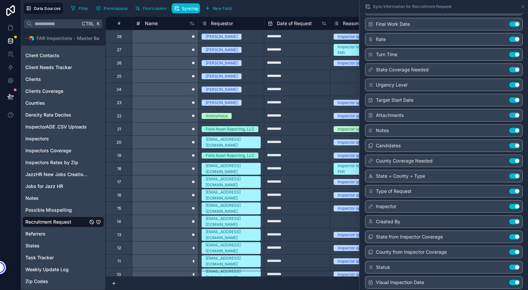
scroll to position [165, 0]
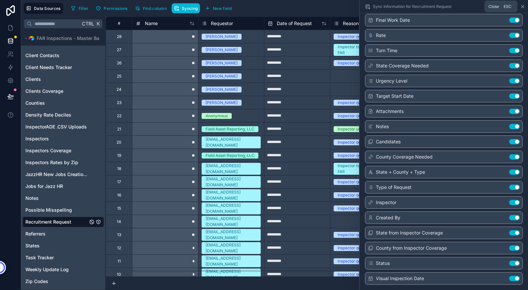
click at [522, 7] on icon at bounding box center [522, 6] width 5 height 5
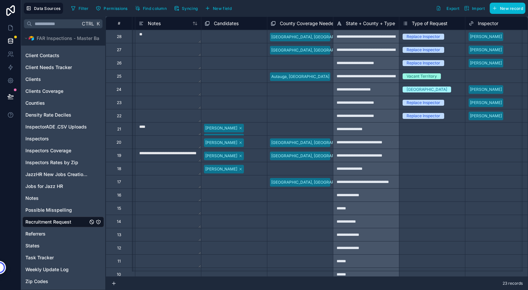
scroll to position [0, 854]
click at [281, 221] on div "Select a County Coverage Needed" at bounding box center [300, 222] width 58 height 11
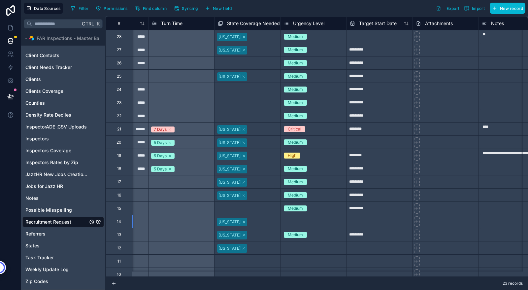
scroll to position [0, 511]
click at [193, 8] on span "Syncing" at bounding box center [190, 8] width 16 height 5
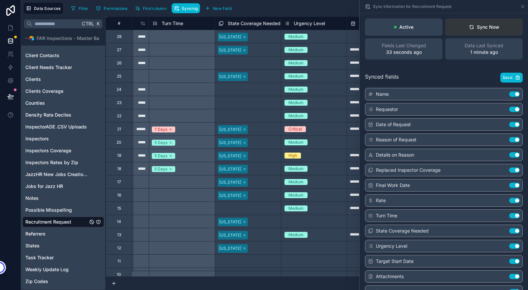
click at [482, 27] on div "Sync Now" at bounding box center [484, 27] width 30 height 7
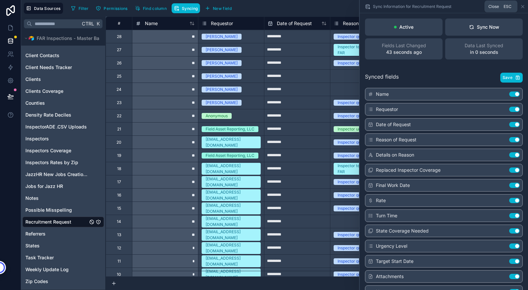
click at [522, 6] on icon at bounding box center [522, 6] width 3 height 3
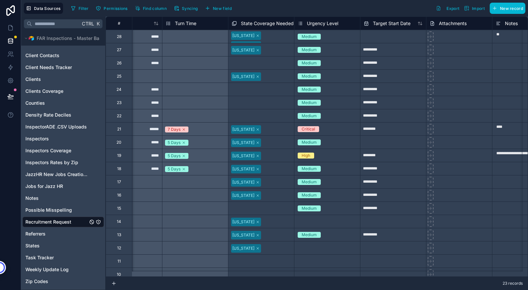
scroll to position [0, 498]
click at [361, 11] on div "Filter Permissions Find column Syncing New field Export Import New record" at bounding box center [296, 8] width 457 height 11
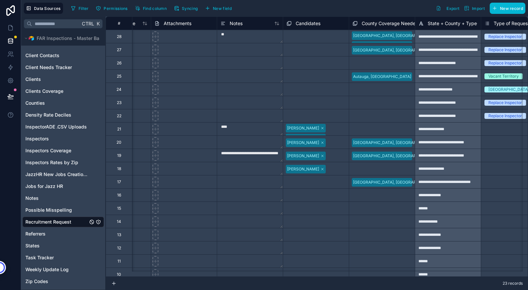
scroll to position [0, 773]
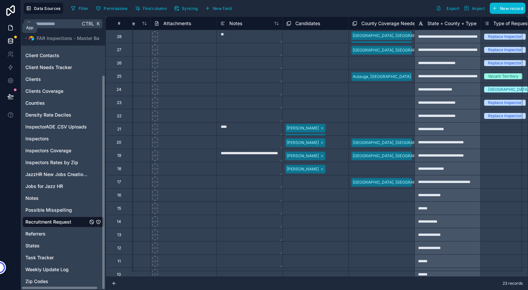
click at [12, 27] on icon at bounding box center [11, 27] width 4 height 5
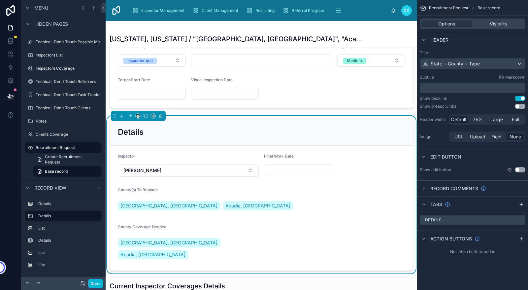
scroll to position [84, 0]
click at [282, 205] on div "Abbeville, SC Acadia, [GEOGRAPHIC_DATA]" at bounding box center [261, 205] width 287 height 12
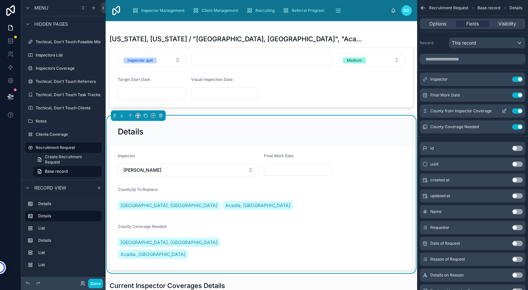
click at [520, 111] on button "Use setting" at bounding box center [517, 110] width 11 height 5
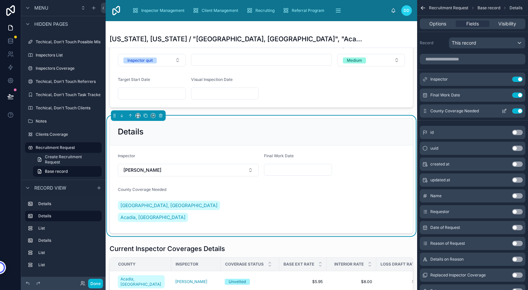
click at [505, 110] on icon "scrollable content" at bounding box center [504, 110] width 3 height 3
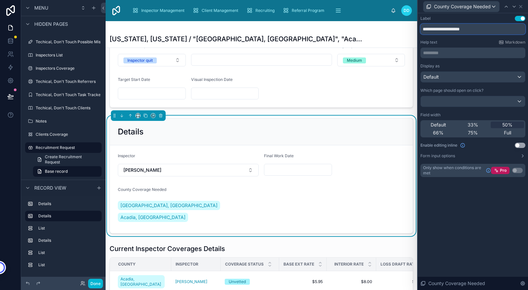
click at [489, 29] on input "**********" at bounding box center [472, 29] width 105 height 11
drag, startPoint x: 486, startPoint y: 28, endPoint x: 440, endPoint y: 28, distance: 45.2
click at [440, 28] on input "**********" at bounding box center [472, 29] width 105 height 11
type input "**********"
click at [469, 214] on div "**********" at bounding box center [473, 151] width 110 height 276
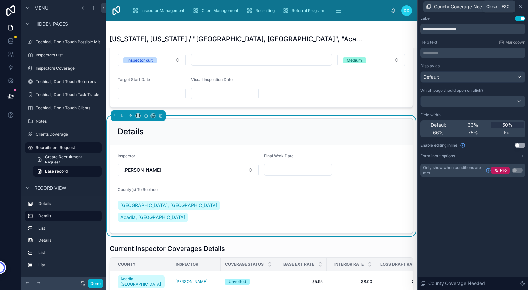
click at [521, 6] on icon at bounding box center [520, 6] width 3 height 3
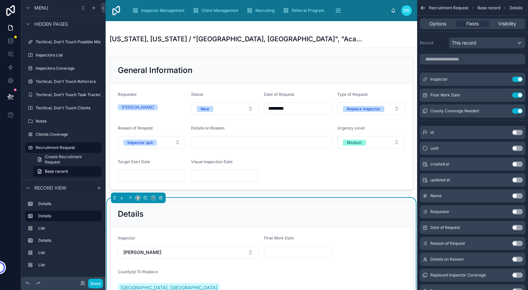
scroll to position [0, 0]
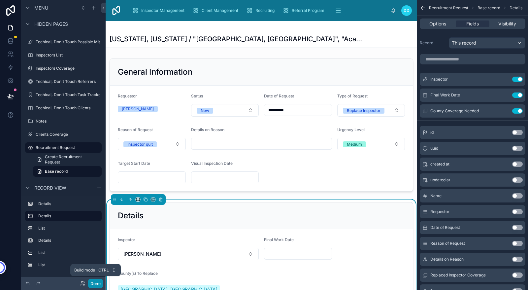
click at [94, 282] on button "Done" at bounding box center [95, 283] width 15 height 10
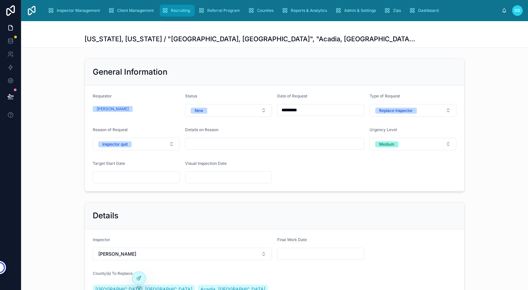
click at [178, 11] on span "Recruiting" at bounding box center [180, 10] width 19 height 5
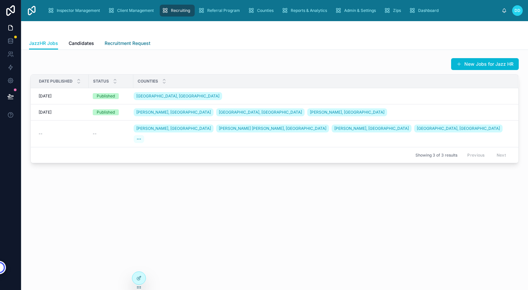
click at [121, 40] on span "Recruitment Request" at bounding box center [128, 43] width 46 height 7
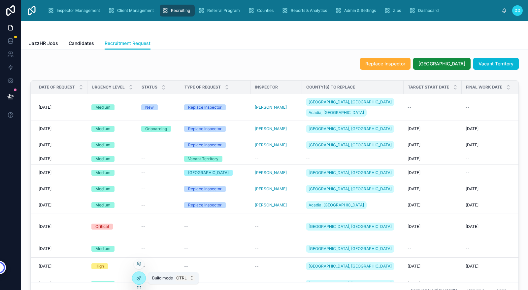
click at [141, 276] on icon at bounding box center [138, 277] width 5 height 5
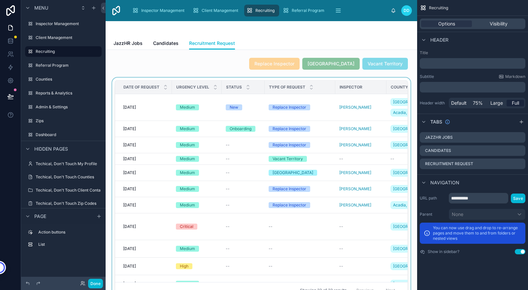
click at [264, 194] on div at bounding box center [261, 191] width 301 height 226
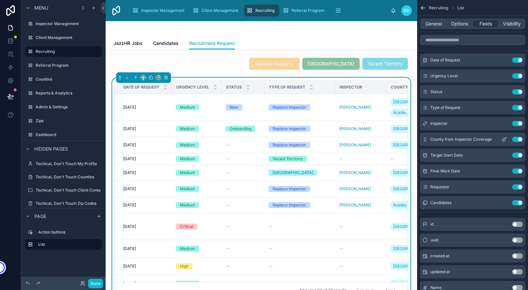
click at [503, 138] on icon "scrollable content" at bounding box center [503, 139] width 5 height 5
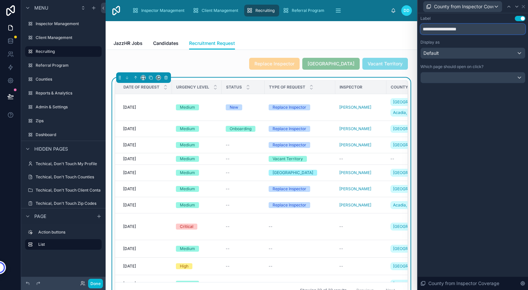
click at [483, 28] on input "**********" at bounding box center [472, 29] width 105 height 11
click at [523, 6] on icon at bounding box center [522, 6] width 5 height 5
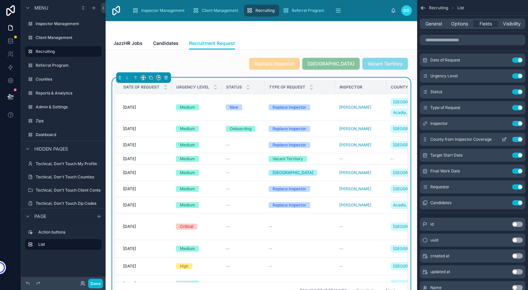
click at [518, 139] on button "Use setting" at bounding box center [517, 139] width 11 height 5
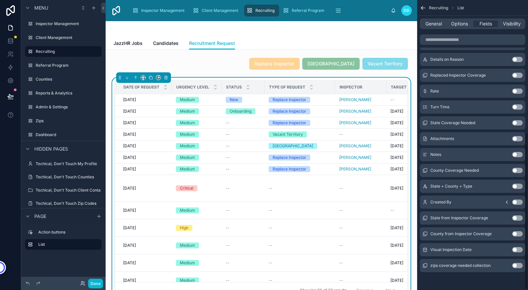
scroll to position [244, 0]
click at [515, 170] on button "Use setting" at bounding box center [517, 169] width 11 height 5
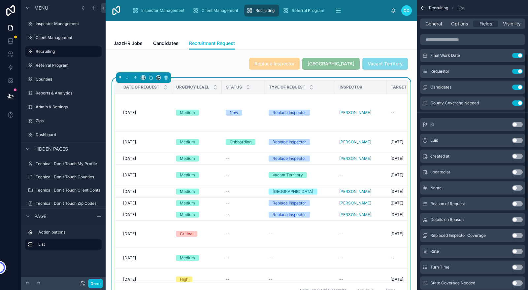
scroll to position [99, 0]
click at [504, 103] on icon "scrollable content" at bounding box center [503, 103] width 5 height 5
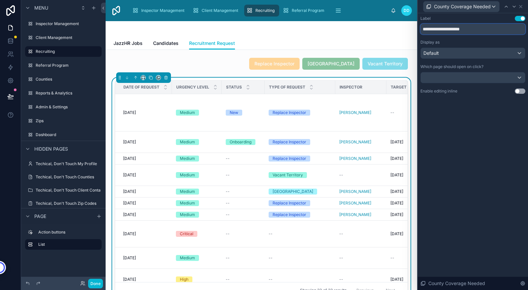
click at [461, 29] on input "**********" at bounding box center [472, 29] width 105 height 11
paste input "text"
type input "**********"
click at [521, 6] on icon at bounding box center [520, 6] width 3 height 3
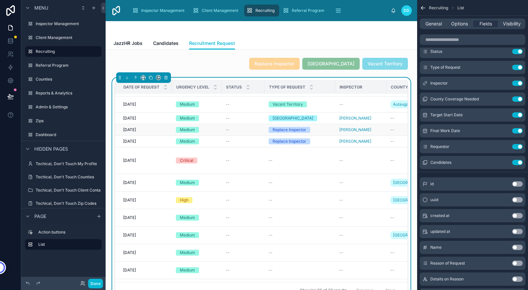
scroll to position [0, 0]
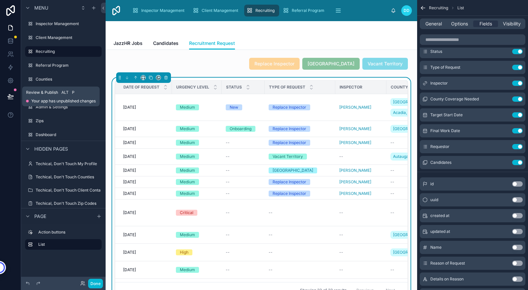
click at [10, 96] on icon at bounding box center [10, 96] width 7 height 7
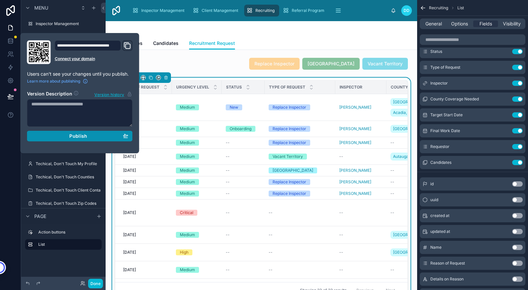
click at [85, 134] on span "Publish" at bounding box center [78, 136] width 18 height 6
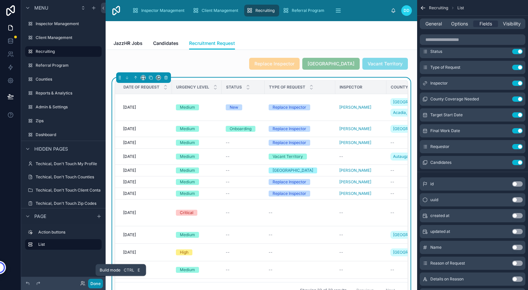
click at [94, 282] on button "Done" at bounding box center [95, 283] width 15 height 10
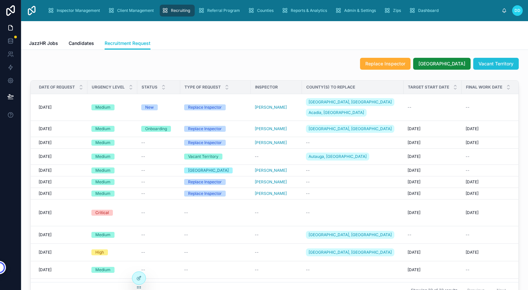
click at [489, 65] on span "Vacant Territory" at bounding box center [495, 63] width 35 height 7
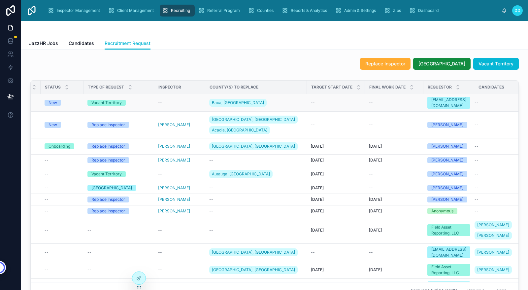
scroll to position [0, 116]
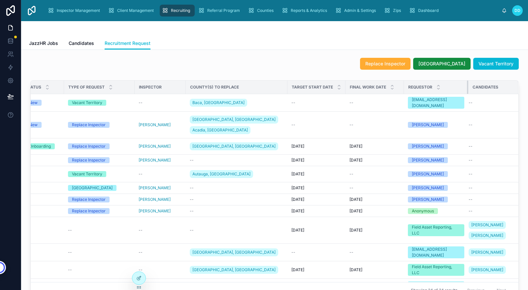
drag, startPoint x: 457, startPoint y: 87, endPoint x: 472, endPoint y: 87, distance: 14.8
click at [469, 87] on div at bounding box center [468, 86] width 3 height 13
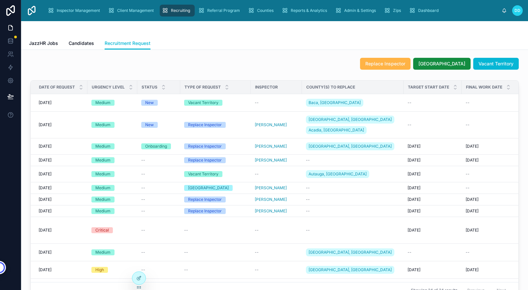
click at [390, 63] on span "Replace Inspector" at bounding box center [385, 63] width 40 height 7
